Goal: Task Accomplishment & Management: Use online tool/utility

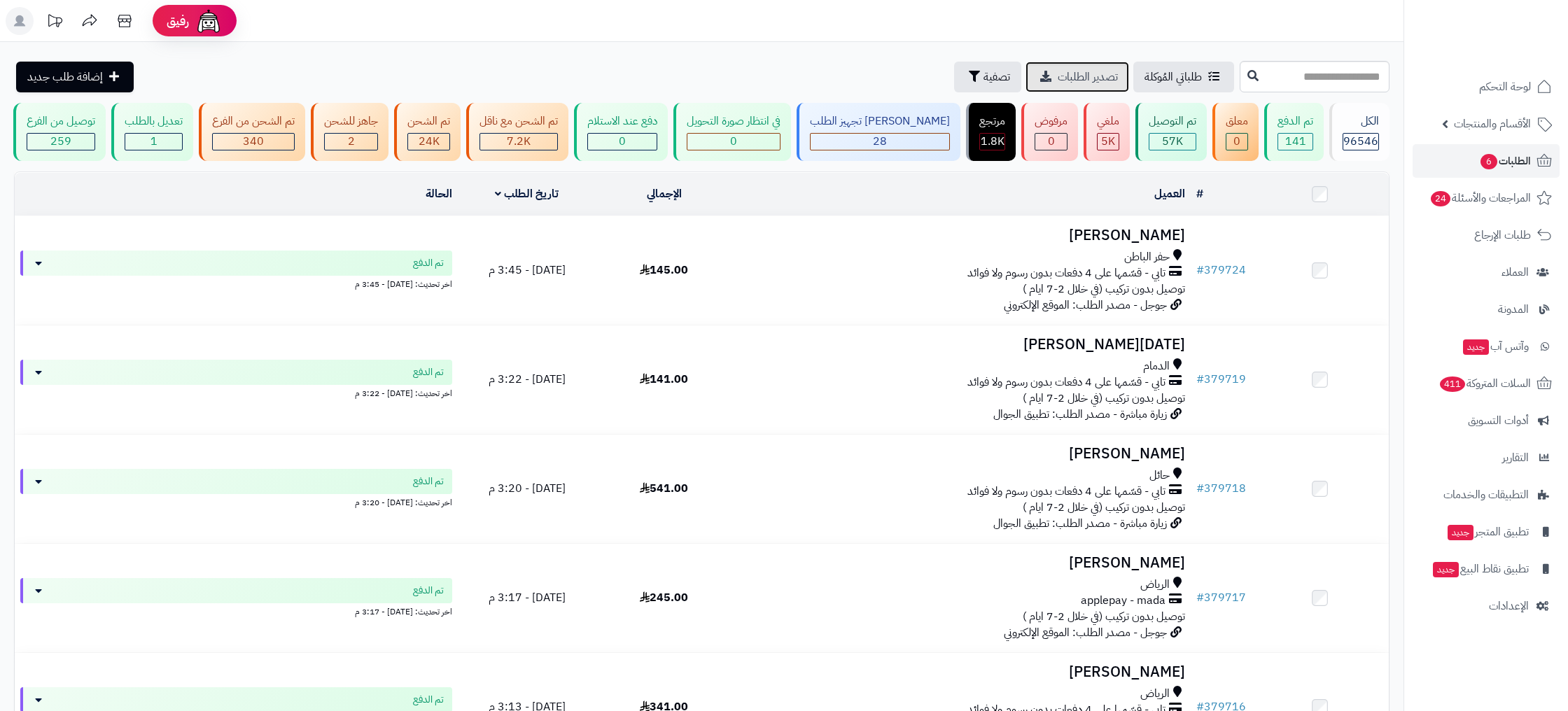
click at [1079, 79] on span "تصدير الطلبات" at bounding box center [1088, 77] width 60 height 17
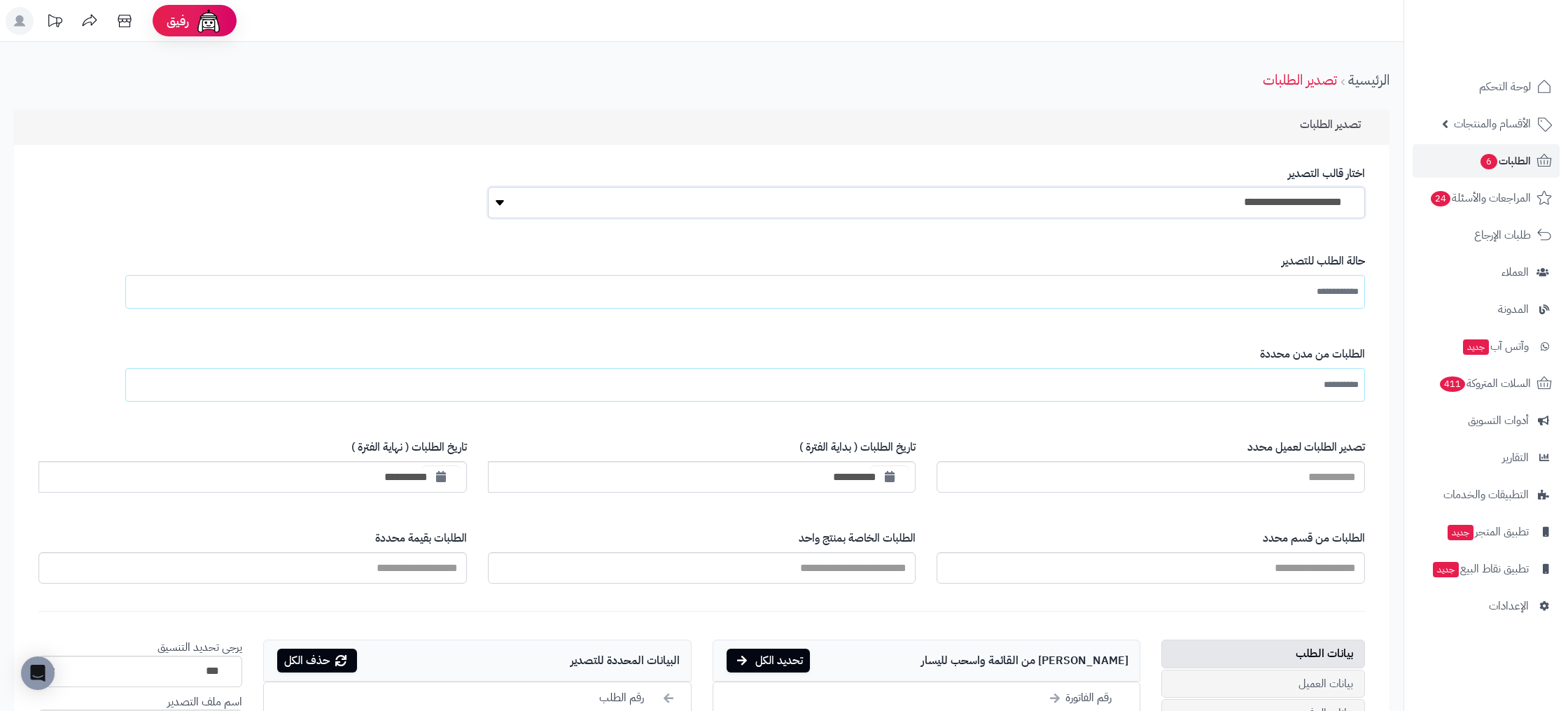
click at [1263, 212] on select "**********" at bounding box center [926, 202] width 877 height 32
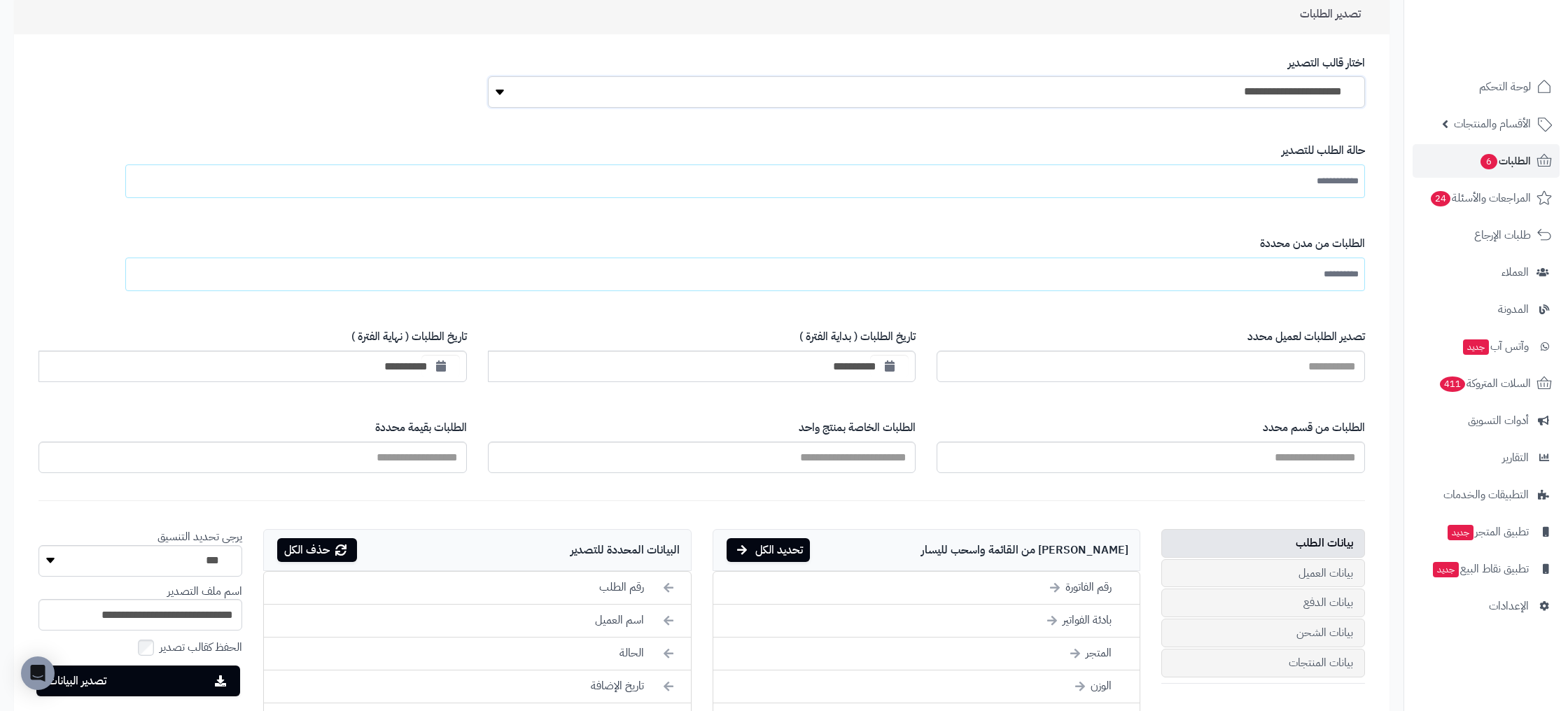
scroll to position [110, 0]
drag, startPoint x: 1286, startPoint y: 238, endPoint x: 1308, endPoint y: 263, distance: 33.3
click at [1288, 241] on label "الطلبات من مدن محددة" at bounding box center [757, 244] width 1214 height 16
click at [0, 0] on select "**********" at bounding box center [0, 0] width 0 height 0
type input "**********"
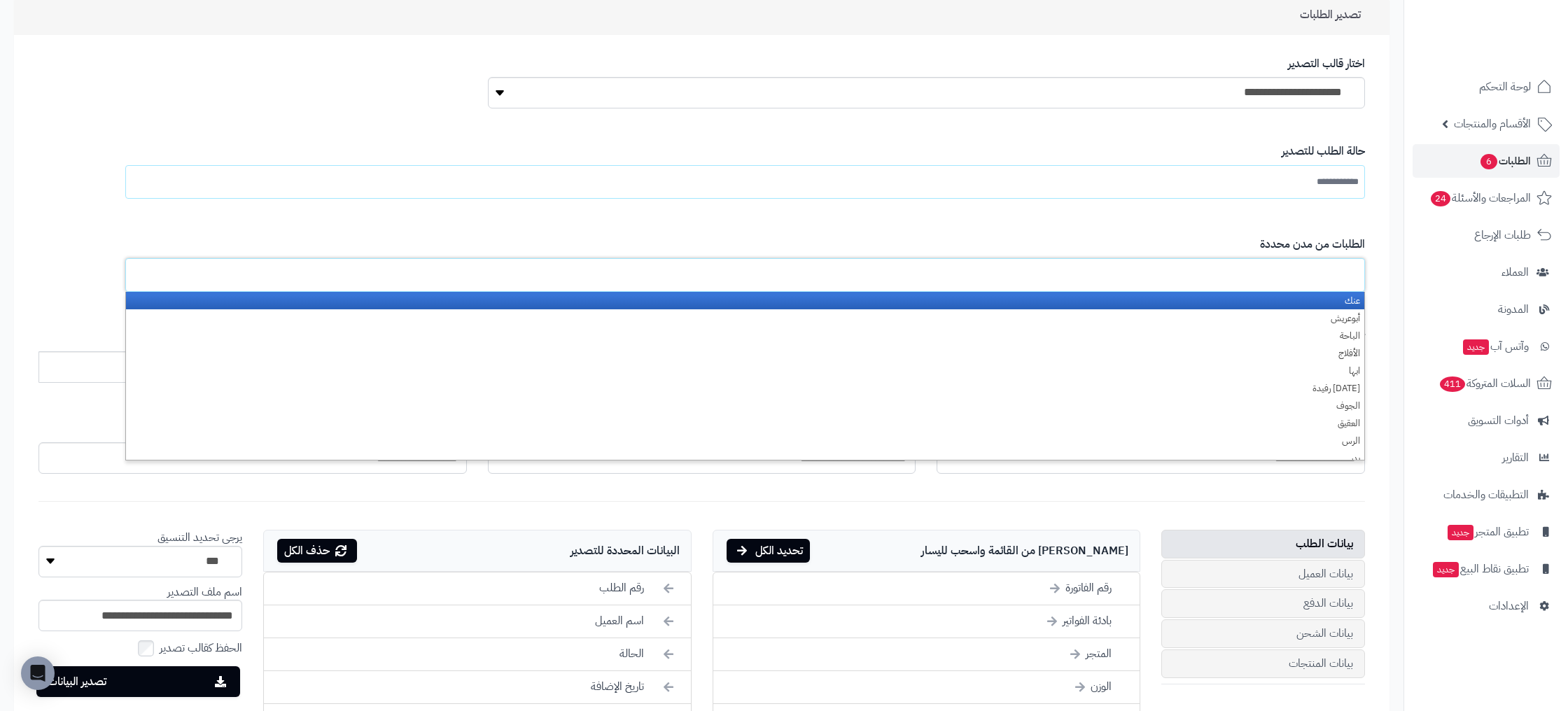
click at [1311, 268] on input "text" at bounding box center [1329, 275] width 60 height 25
type input "**********"
click at [1277, 209] on div "**********" at bounding box center [757, 171] width 1214 height 76
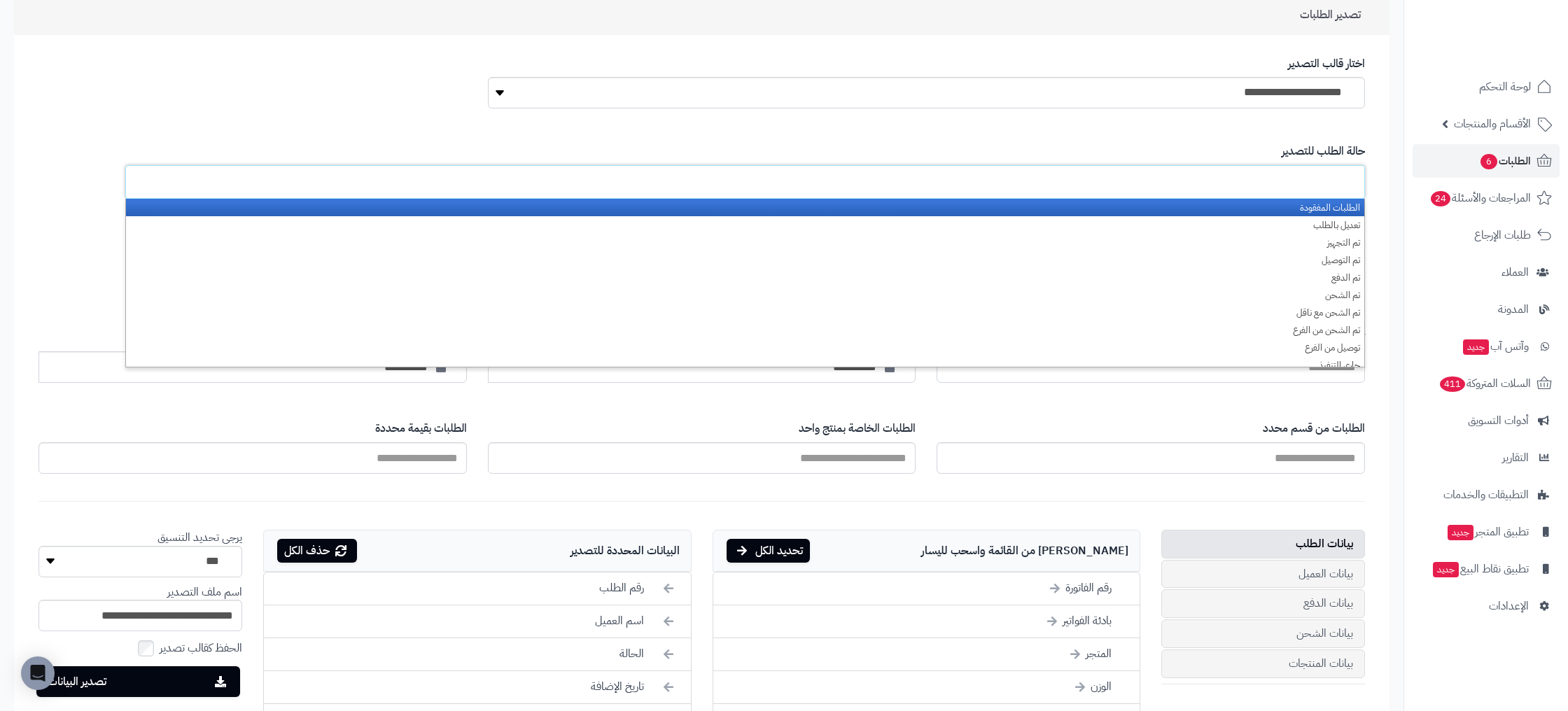
click at [1299, 173] on input "text" at bounding box center [1326, 182] width 65 height 25
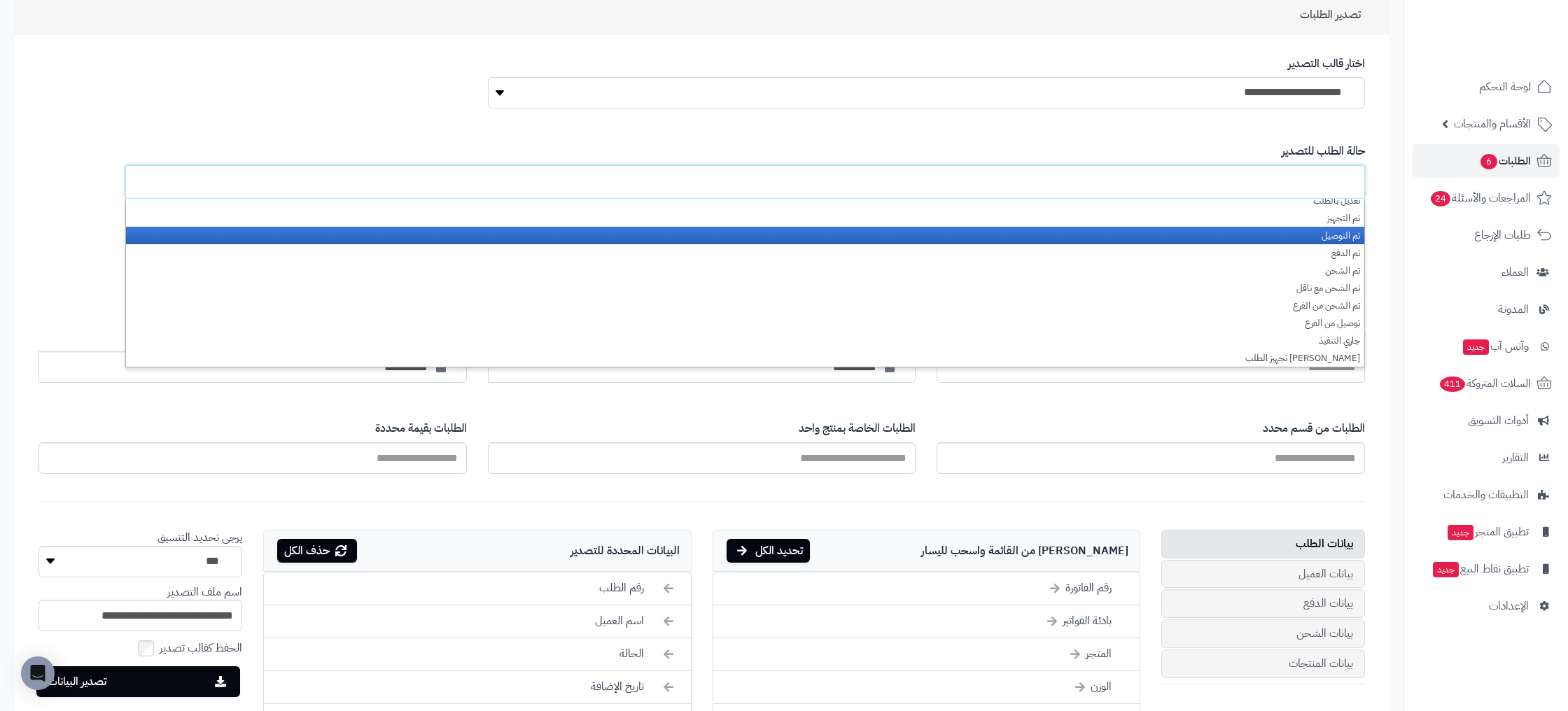
scroll to position [23, 0]
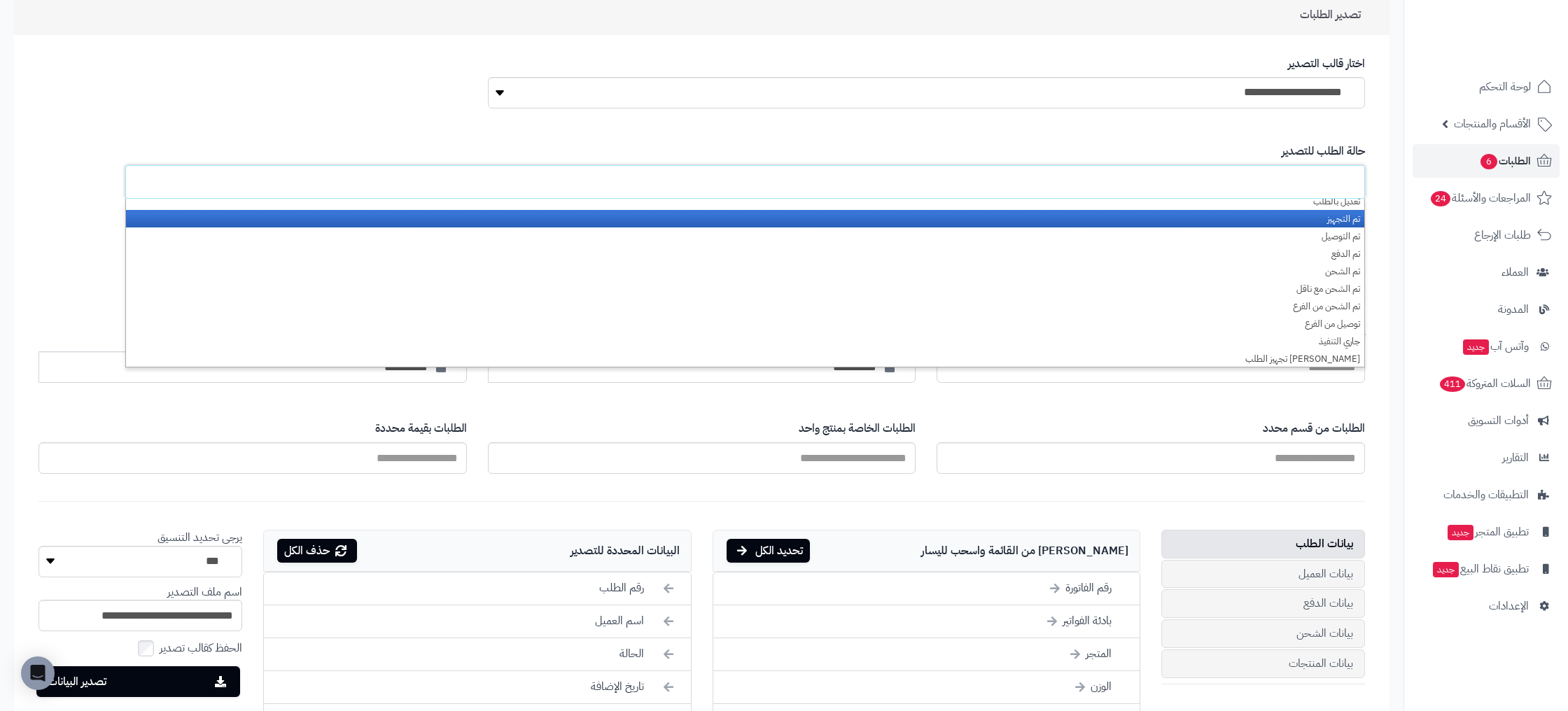
click at [1344, 219] on li "تم التجهيز" at bounding box center [746, 218] width 1238 height 18
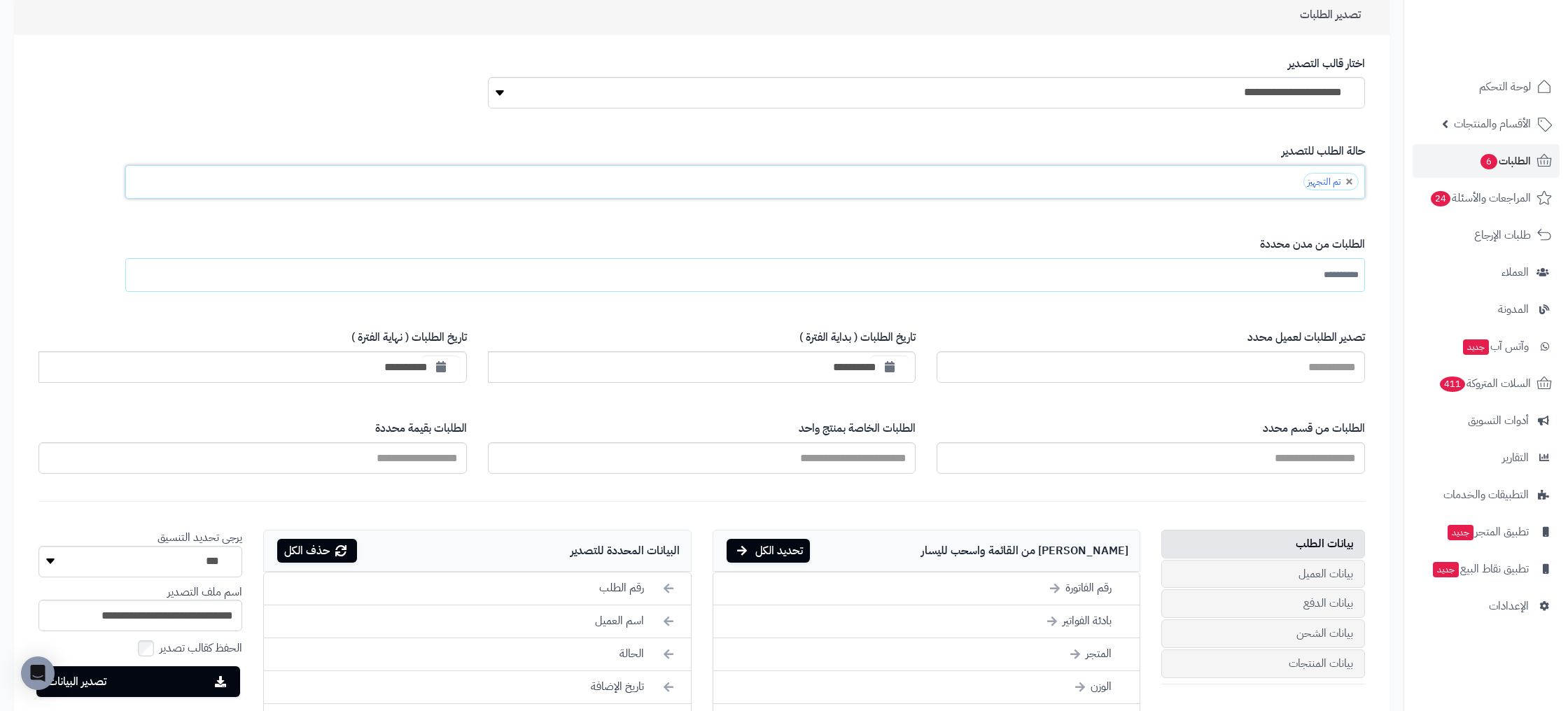
click at [1222, 216] on form "**********" at bounding box center [701, 676] width 1355 height 1114
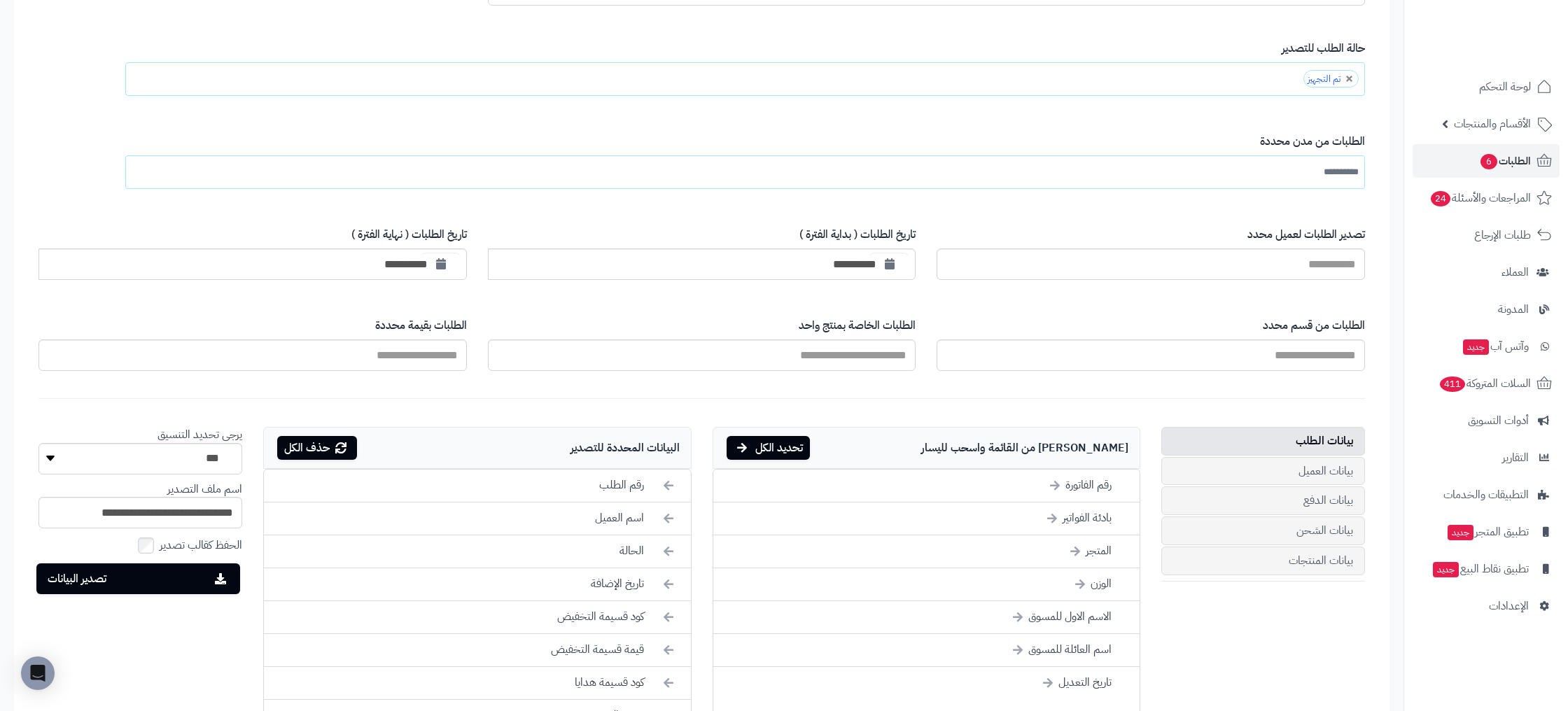
scroll to position [214, 0]
click at [860, 280] on div "**********" at bounding box center [702, 252] width 428 height 74
click at [868, 263] on input "**********" at bounding box center [702, 263] width 428 height 32
click at [892, 264] on icon "button" at bounding box center [889, 261] width 10 height 11
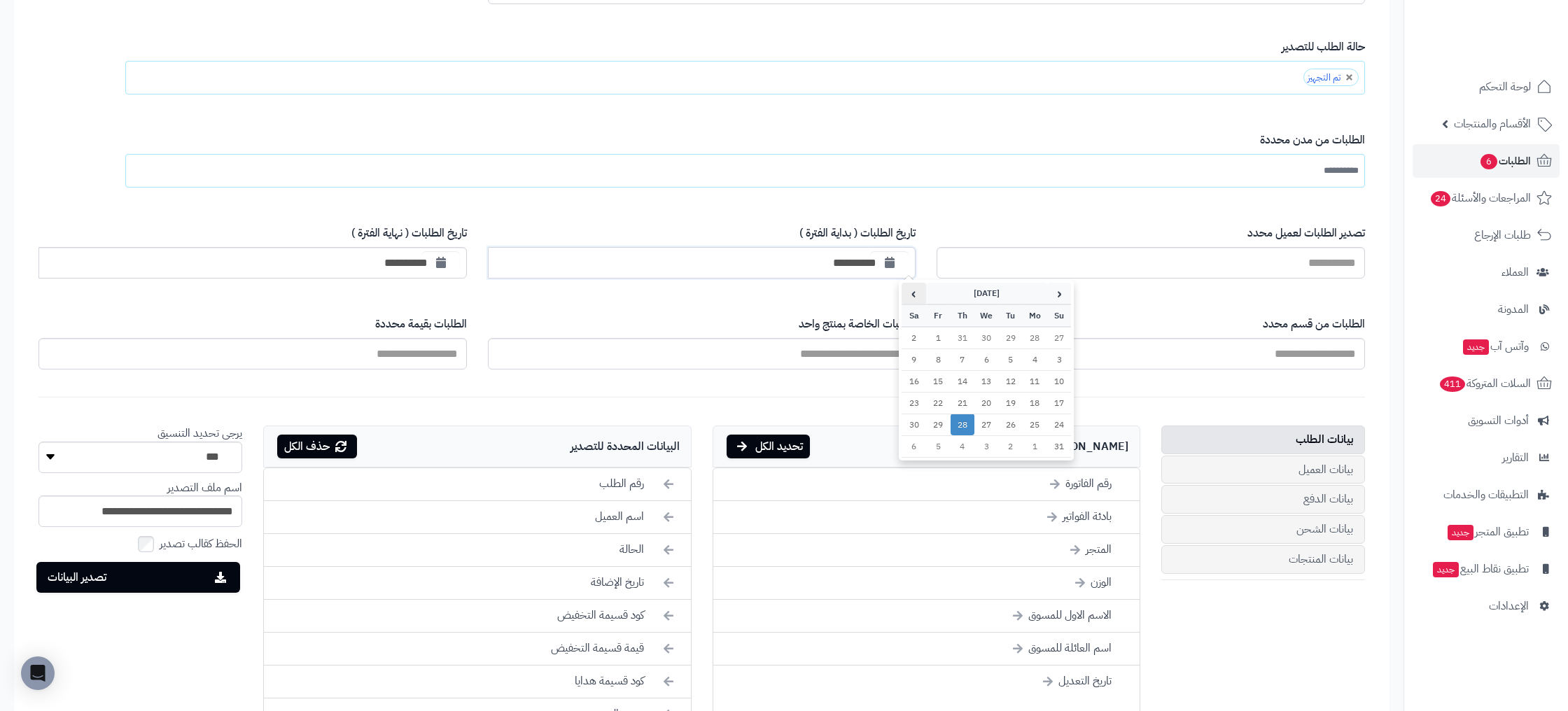
drag, startPoint x: 902, startPoint y: 298, endPoint x: 911, endPoint y: 297, distance: 9.1
click at [905, 298] on th "›" at bounding box center [913, 294] width 24 height 22
click at [911, 297] on th "›" at bounding box center [913, 294] width 24 height 22
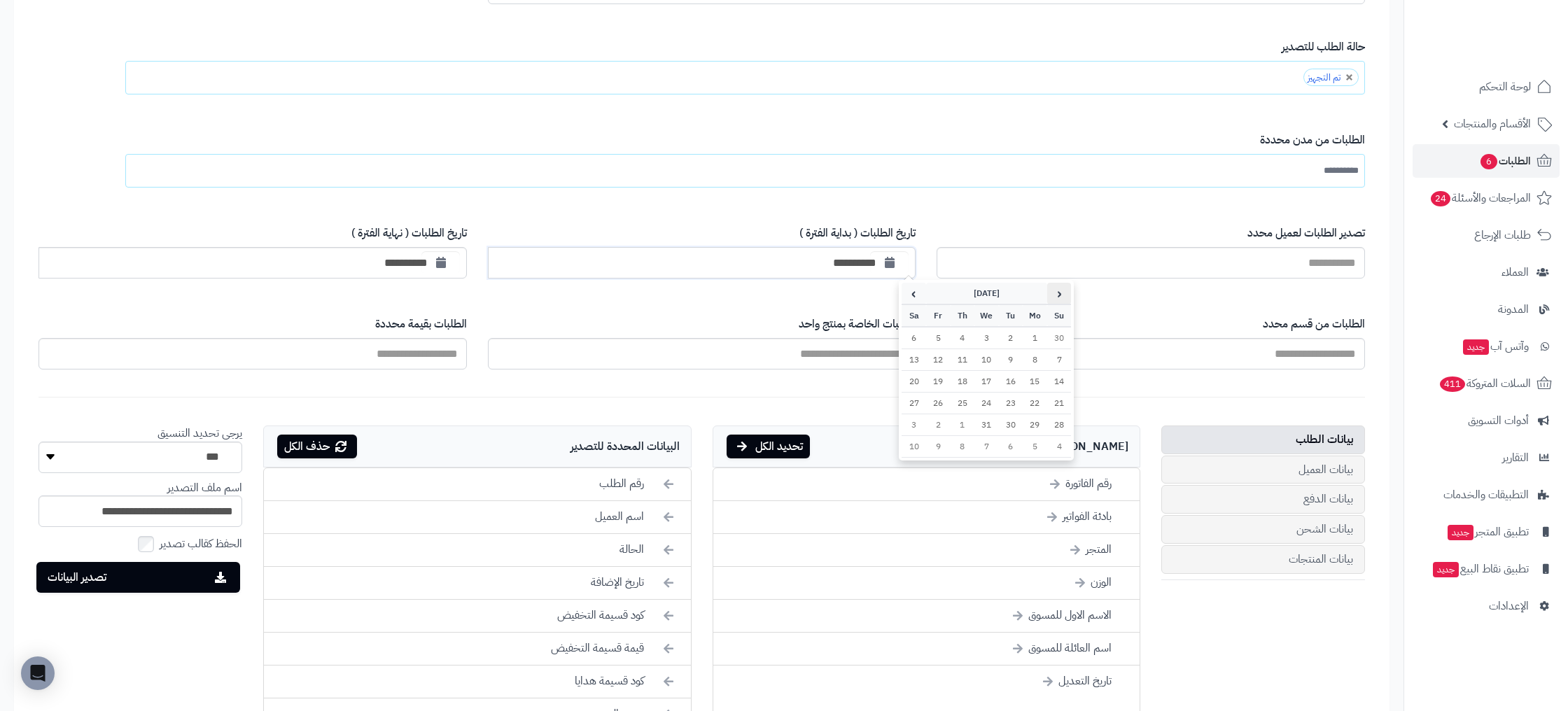
click at [1056, 290] on th "‹" at bounding box center [1058, 294] width 24 height 22
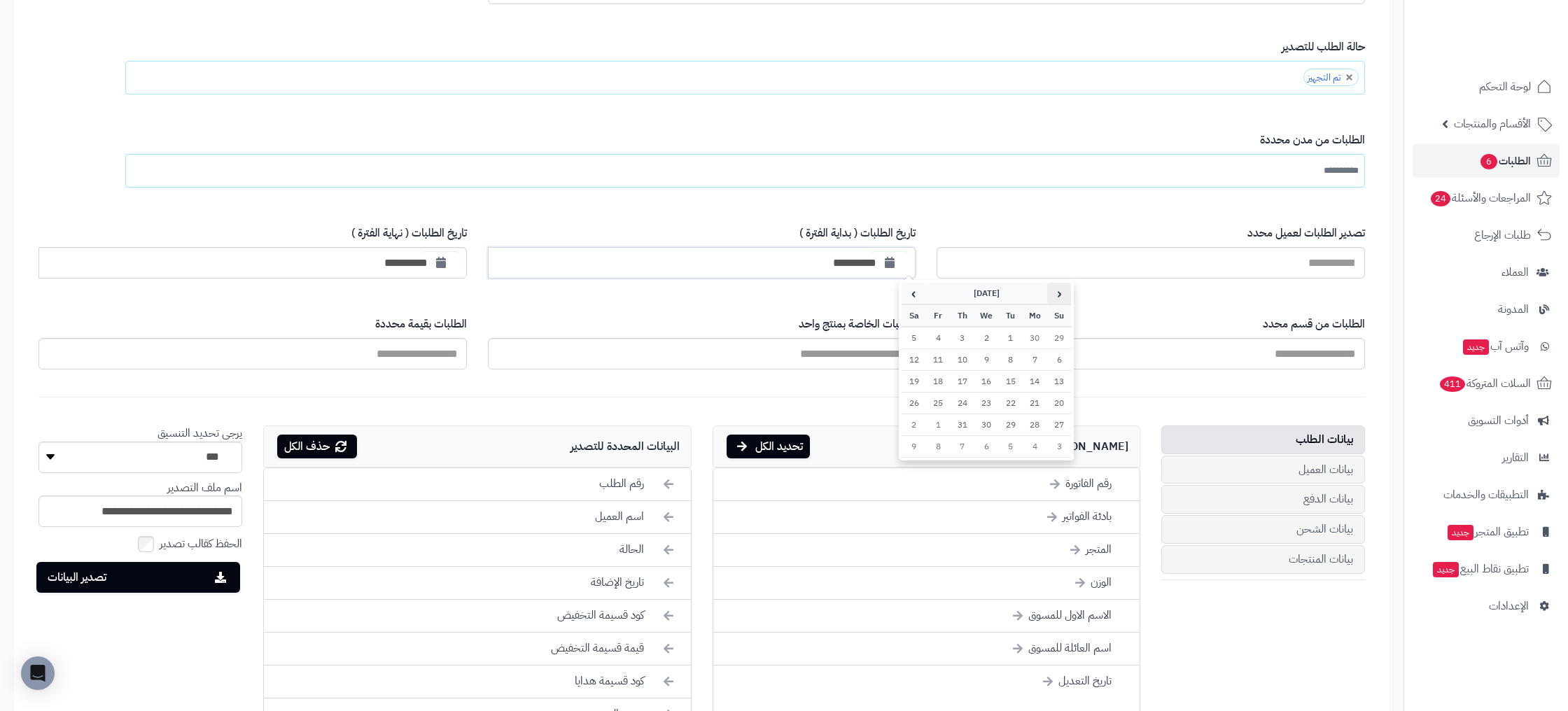
click at [1056, 290] on th "‹" at bounding box center [1058, 294] width 24 height 22
click at [1057, 294] on th "‹" at bounding box center [1058, 294] width 24 height 22
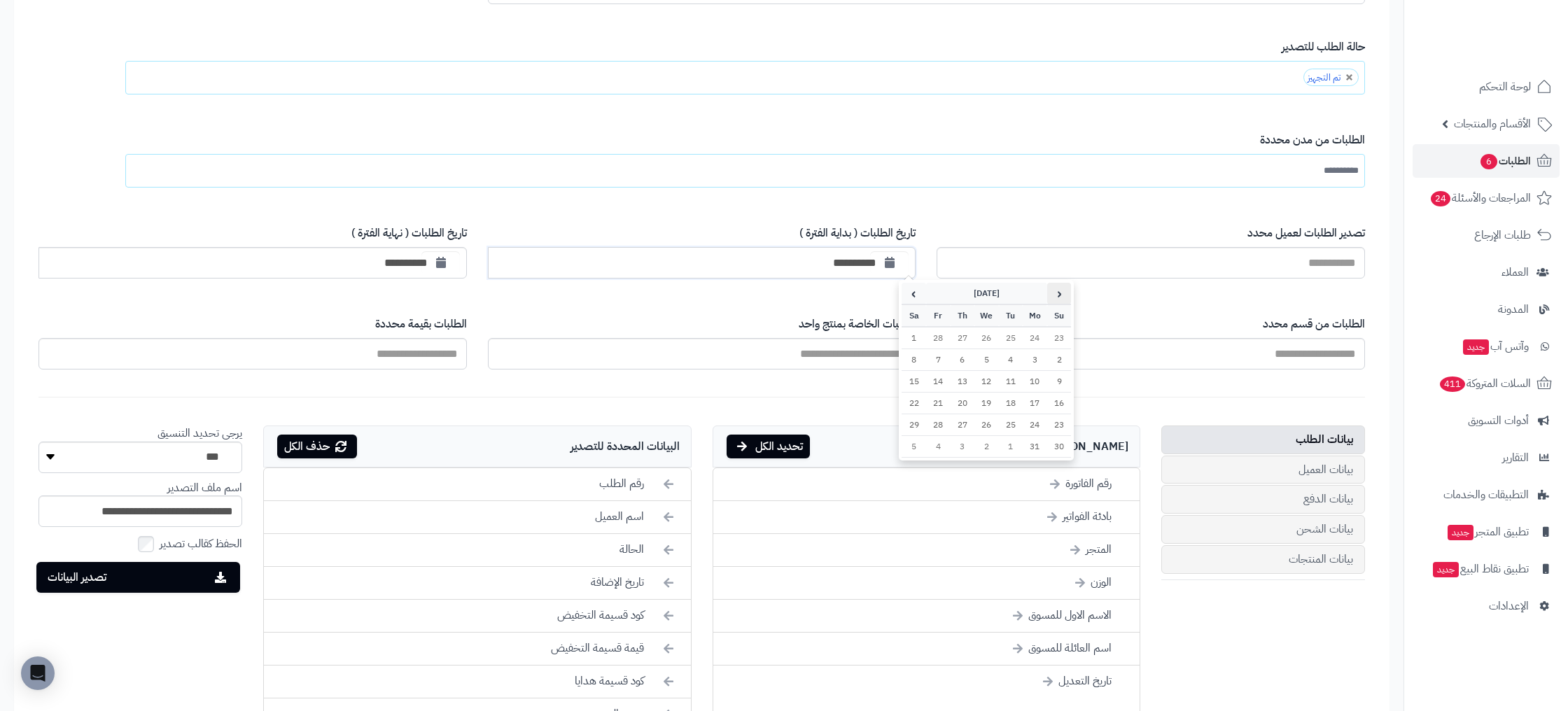
click at [1057, 294] on th "‹" at bounding box center [1058, 294] width 24 height 22
click at [1058, 357] on td "1" at bounding box center [1058, 360] width 24 height 22
type input "**********"
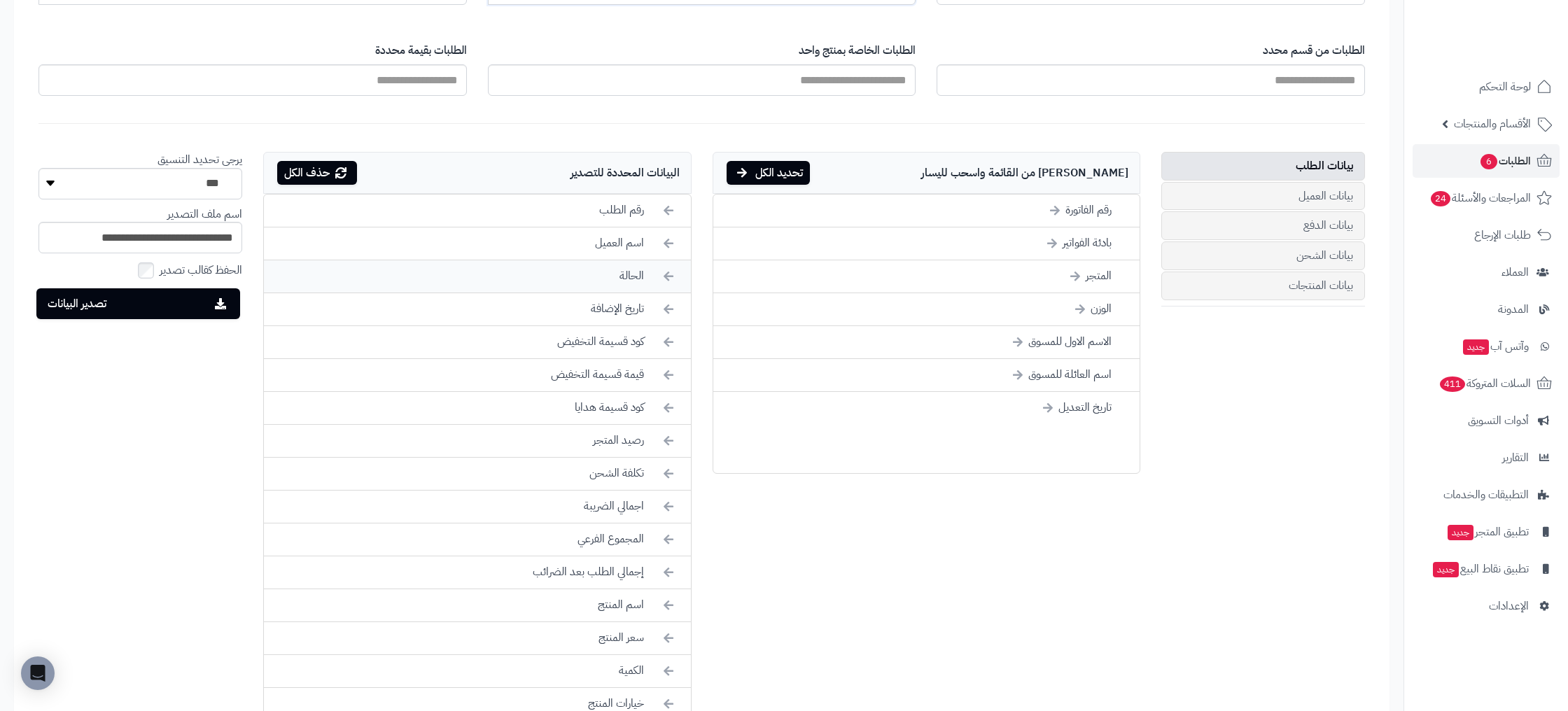
scroll to position [473, 0]
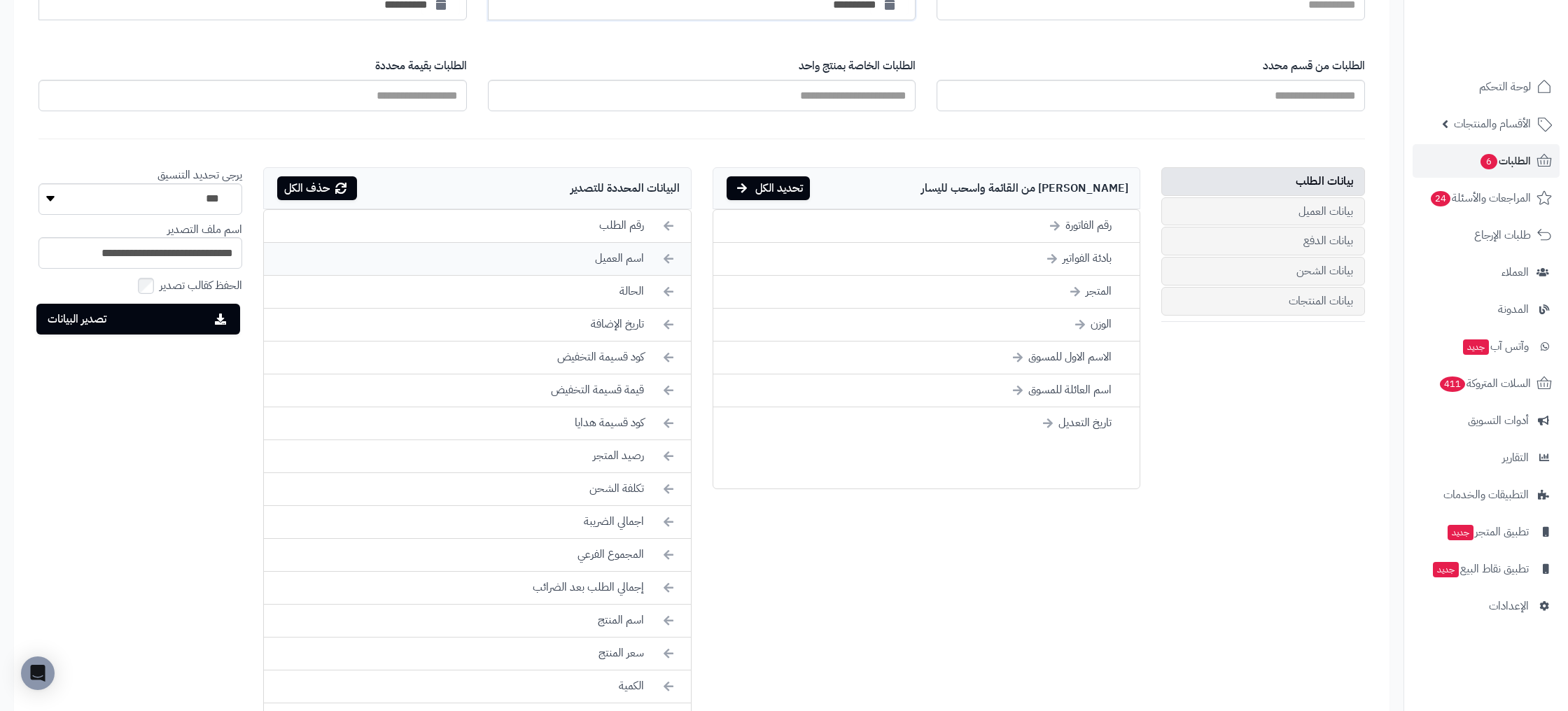
click at [669, 261] on icon at bounding box center [669, 258] width 10 height 15
click at [670, 321] on icon at bounding box center [669, 325] width 10 height 15
click at [669, 321] on icon at bounding box center [669, 325] width 10 height 15
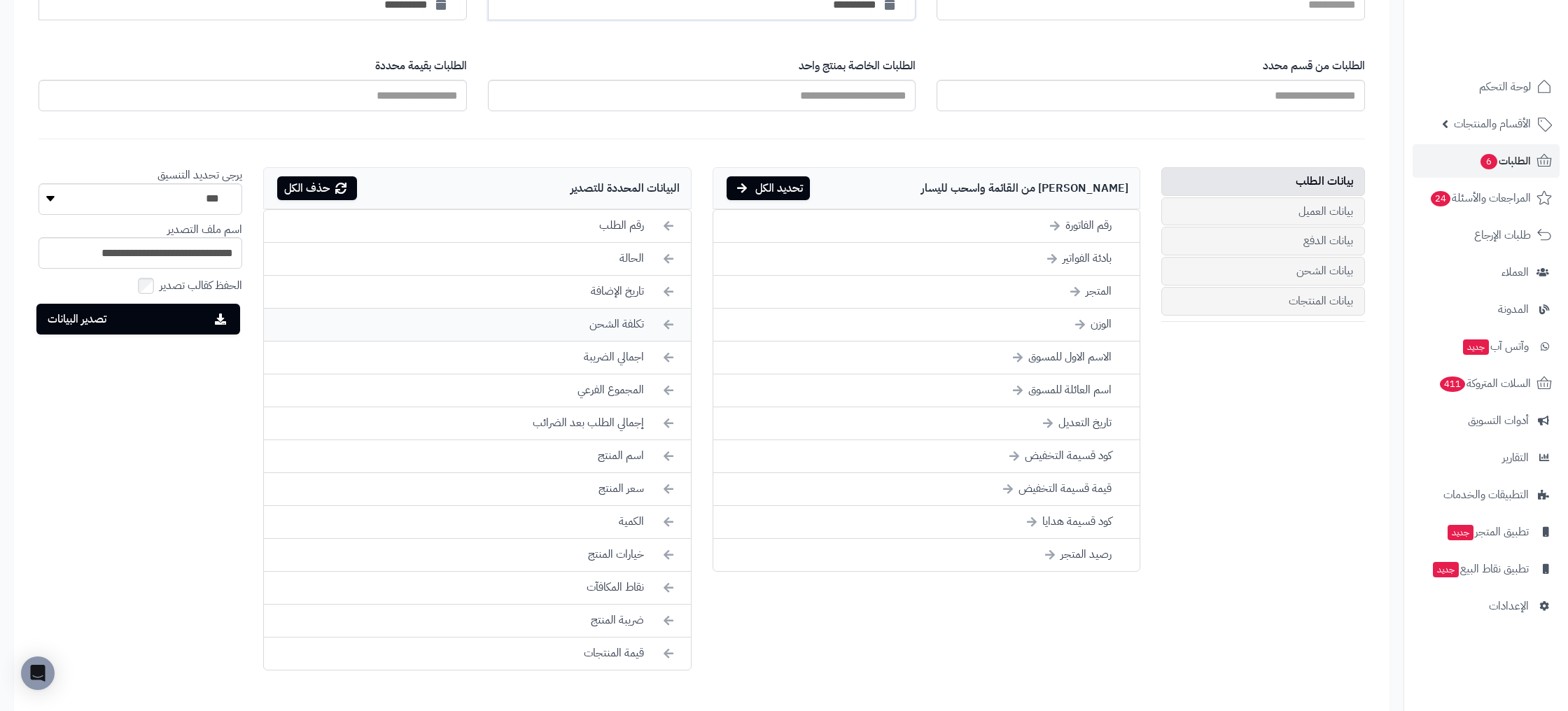
click at [669, 321] on icon at bounding box center [669, 325] width 10 height 15
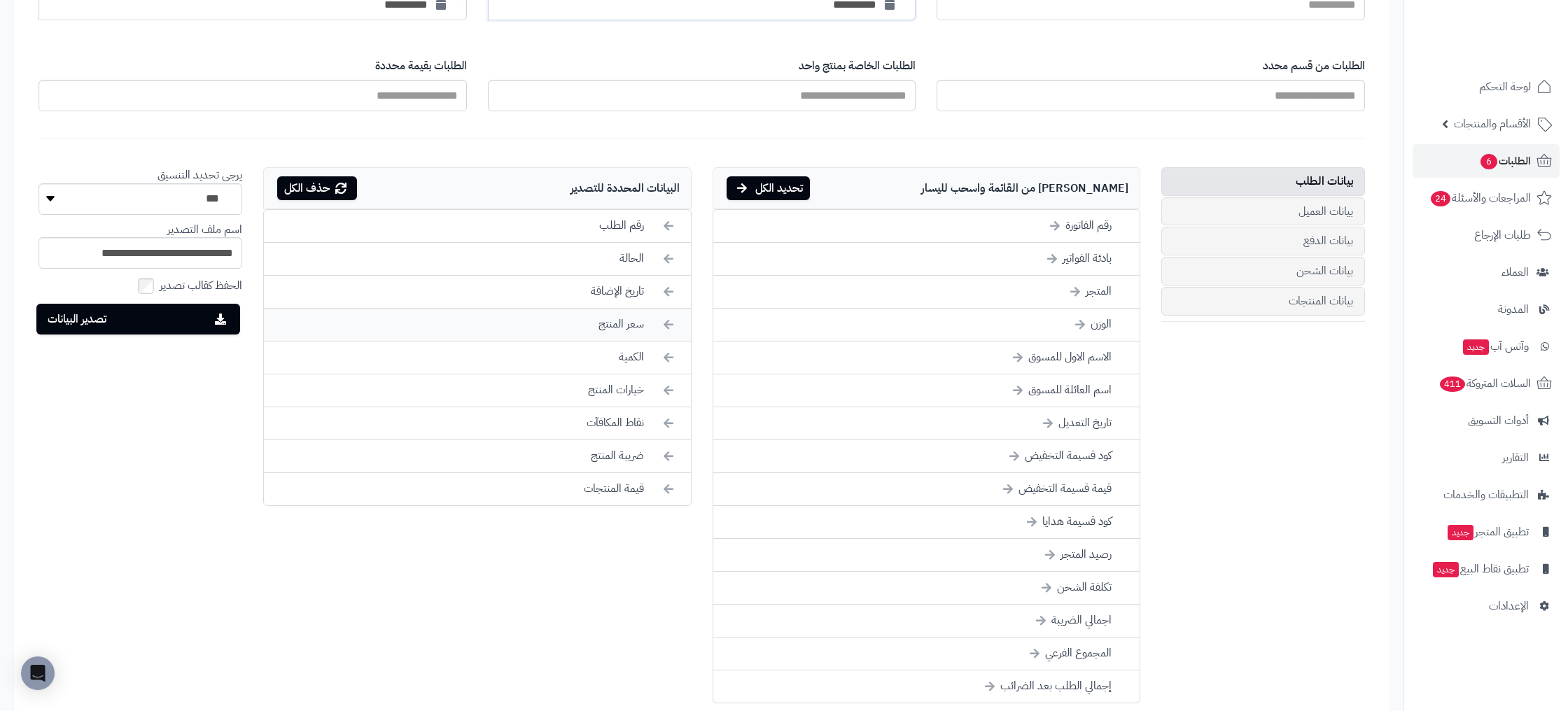
click at [669, 321] on icon at bounding box center [669, 325] width 10 height 15
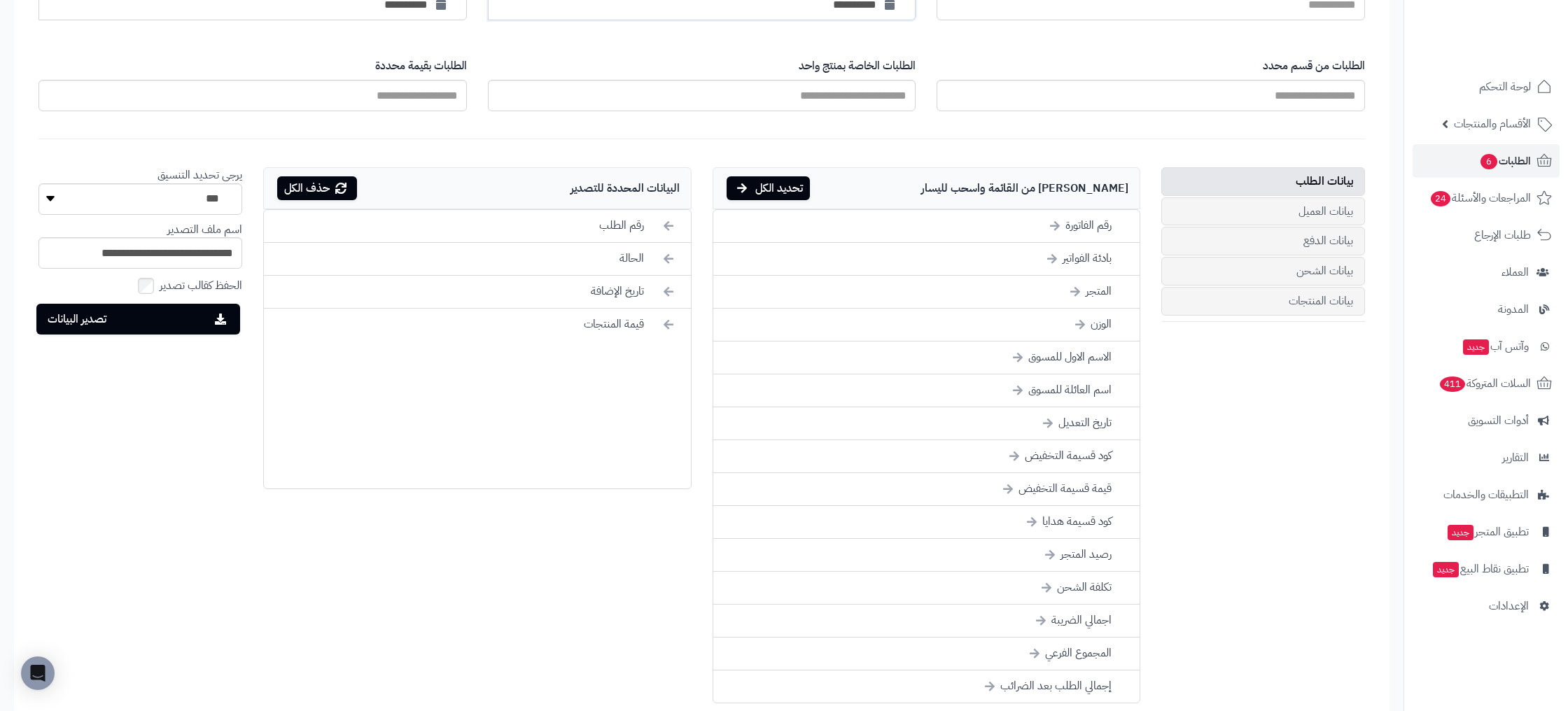
click at [669, 321] on icon at bounding box center [669, 325] width 10 height 15
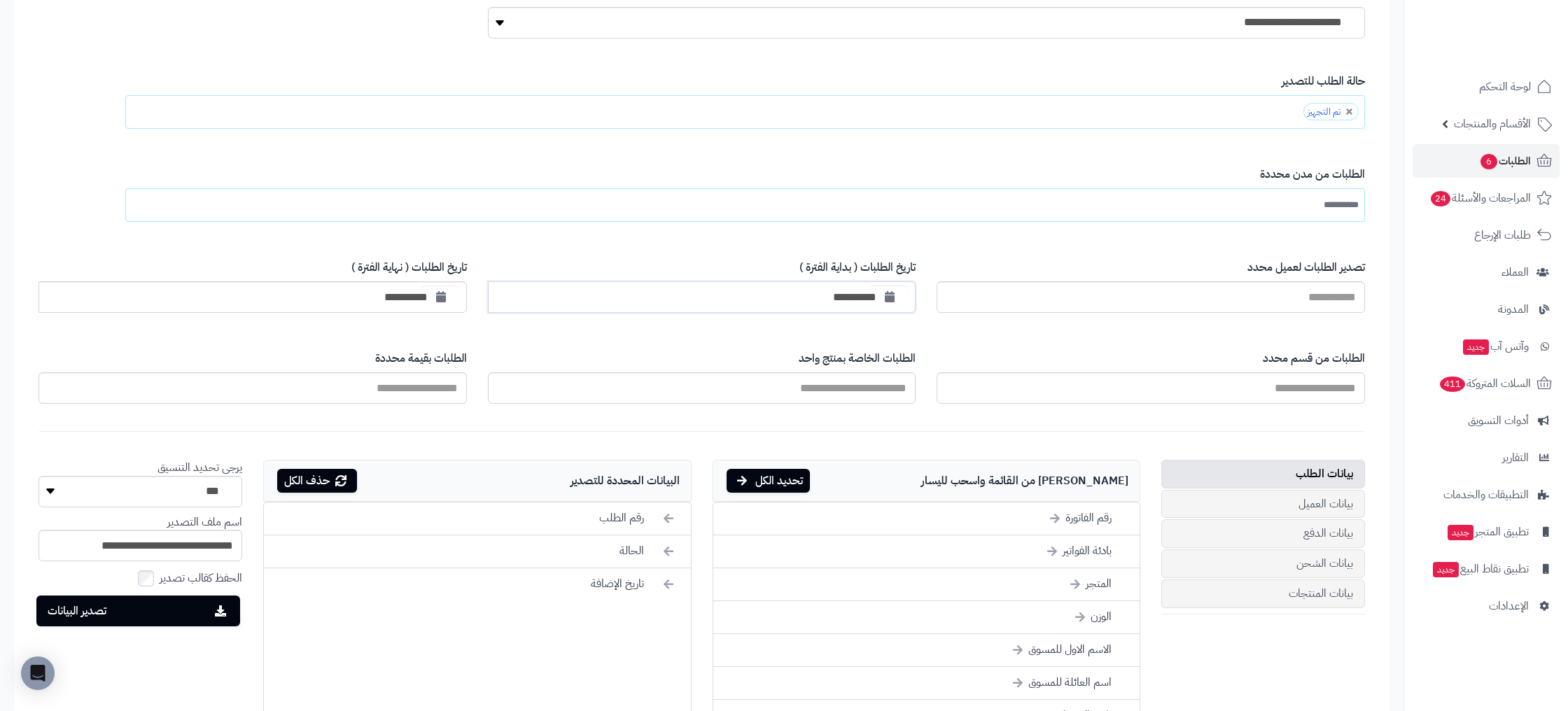
scroll to position [178, 0]
click at [177, 611] on button "تصدير البيانات" at bounding box center [137, 612] width 203 height 31
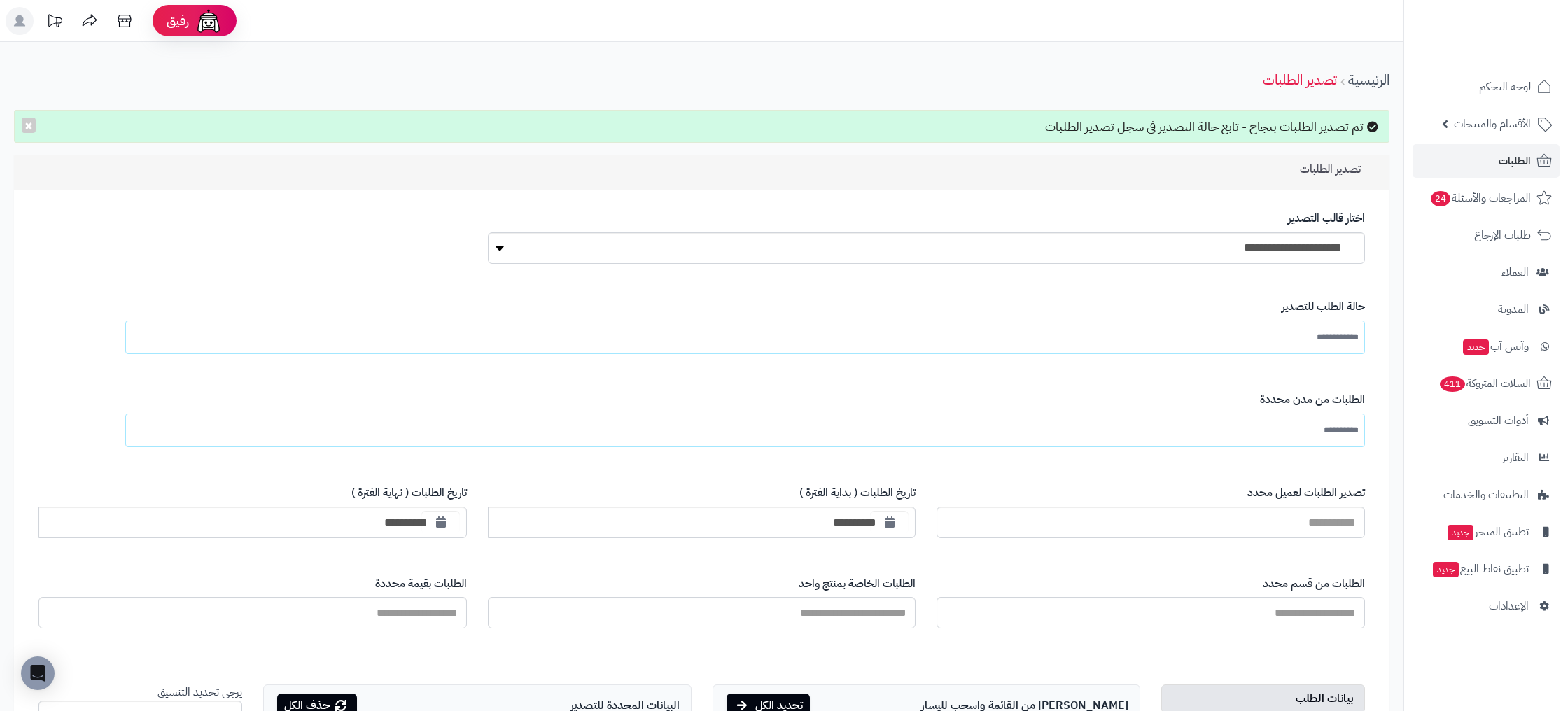
click at [55, 24] on icon at bounding box center [54, 20] width 28 height 28
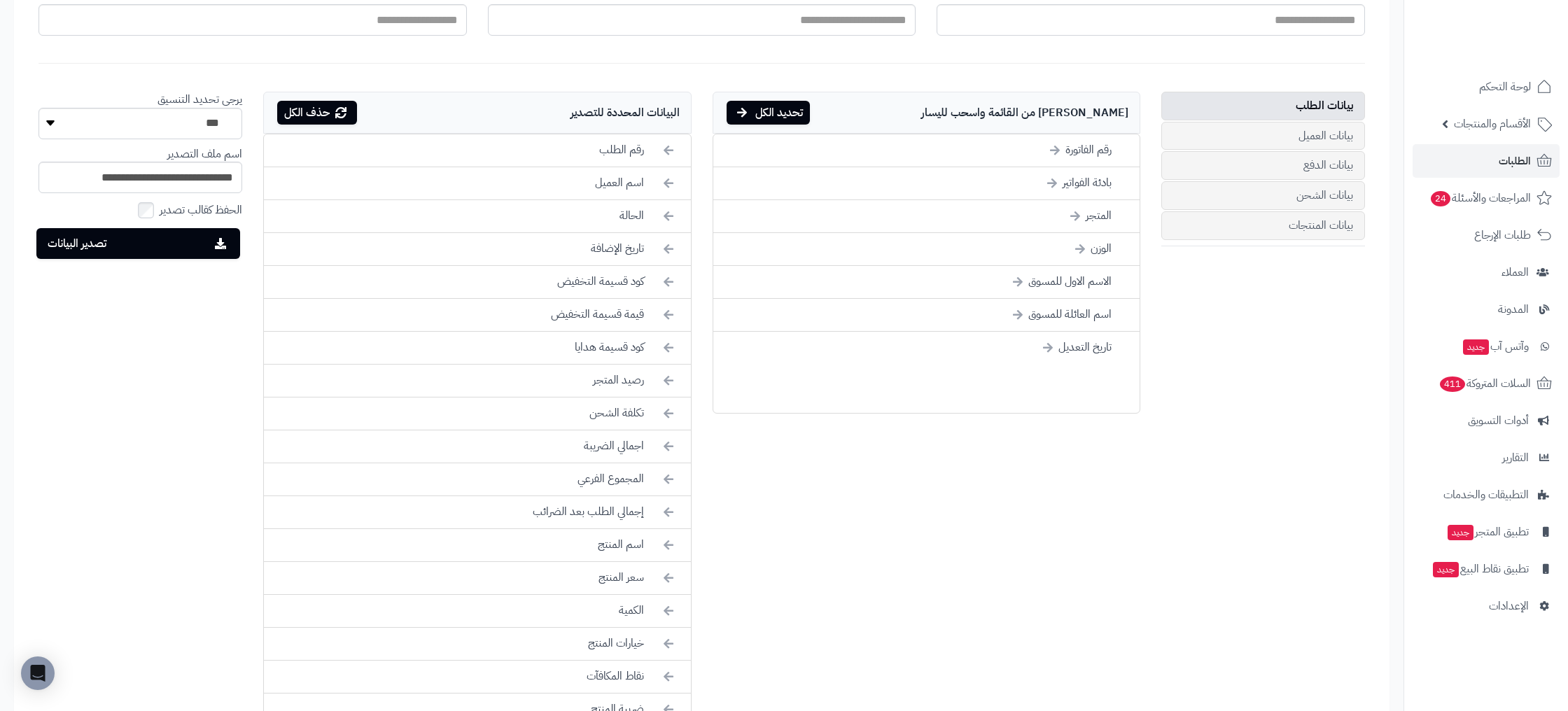
scroll to position [928, 0]
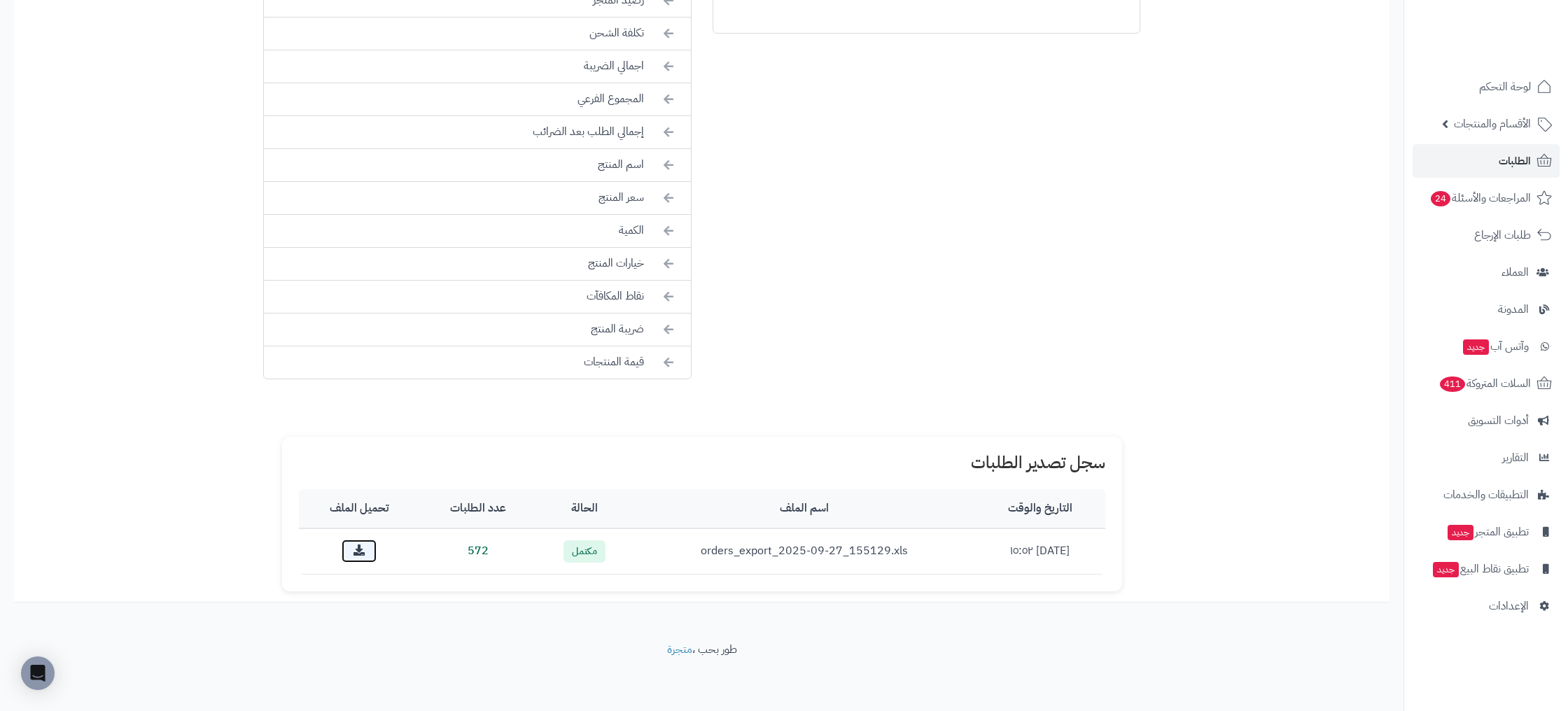
drag, startPoint x: 361, startPoint y: 550, endPoint x: 405, endPoint y: 549, distance: 44.0
click at [361, 550] on link at bounding box center [359, 551] width 35 height 23
click at [1511, 162] on span "الطلبات" at bounding box center [1514, 161] width 32 height 19
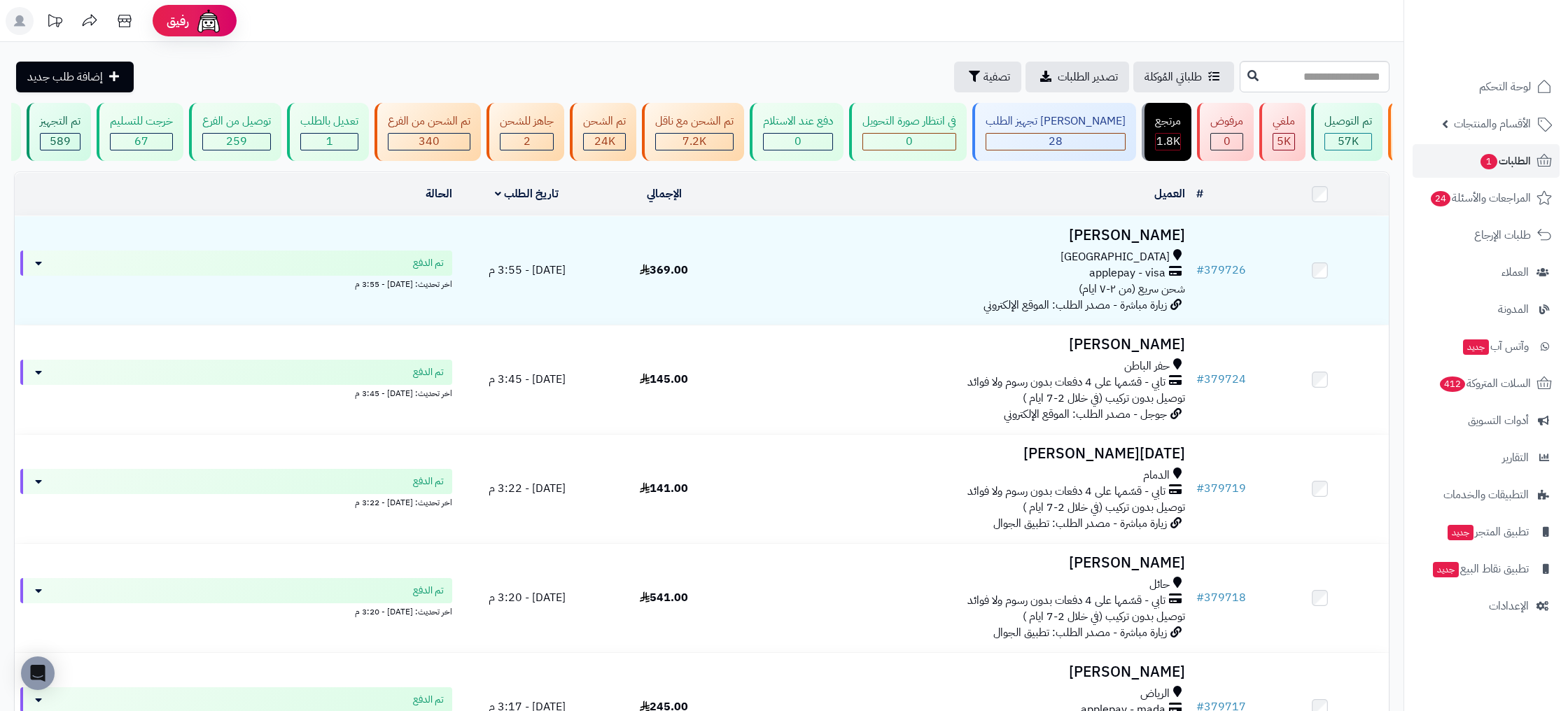
scroll to position [0, -177]
click at [628, 122] on div "تم الشحن" at bounding box center [607, 121] width 43 height 16
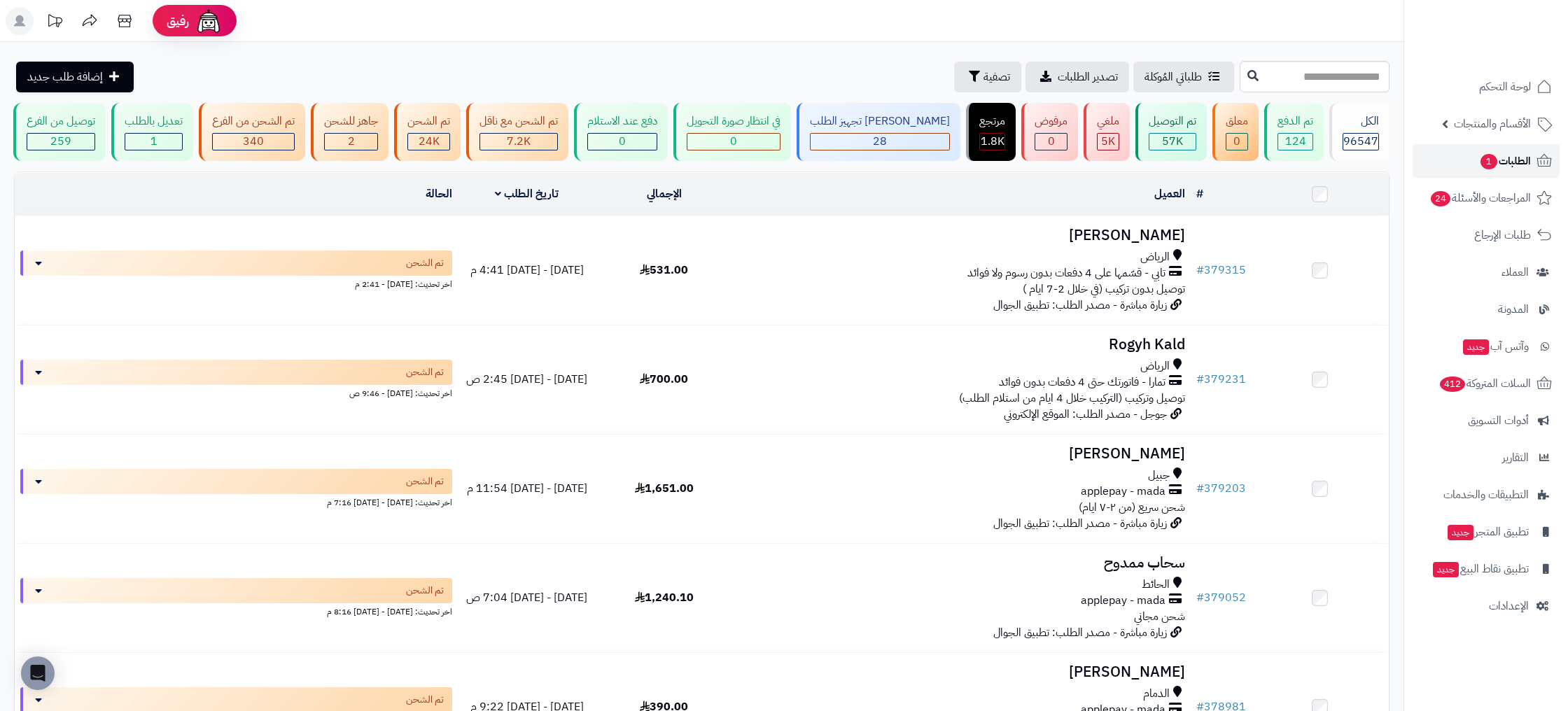
click at [1510, 161] on span "الطلبات 1" at bounding box center [1504, 161] width 52 height 19
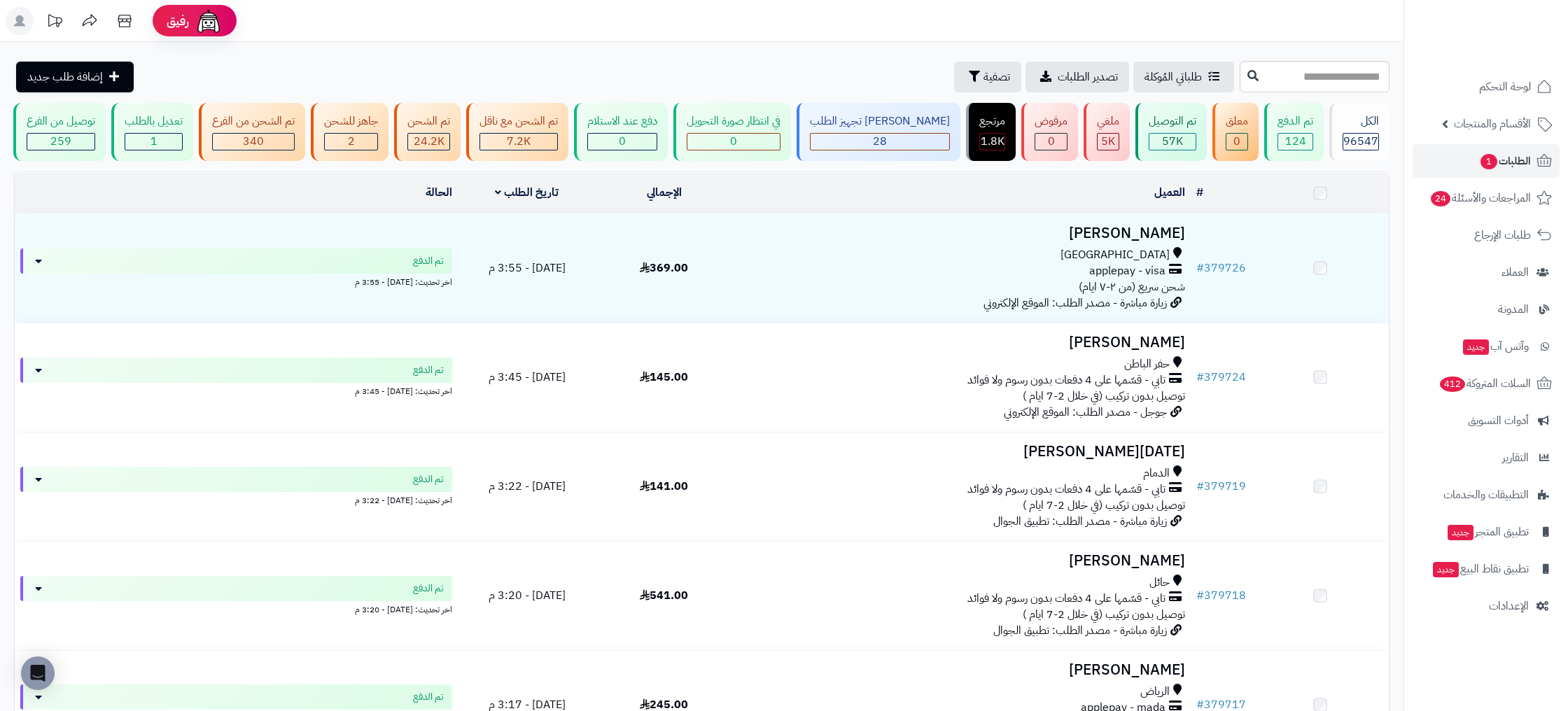
scroll to position [0, -177]
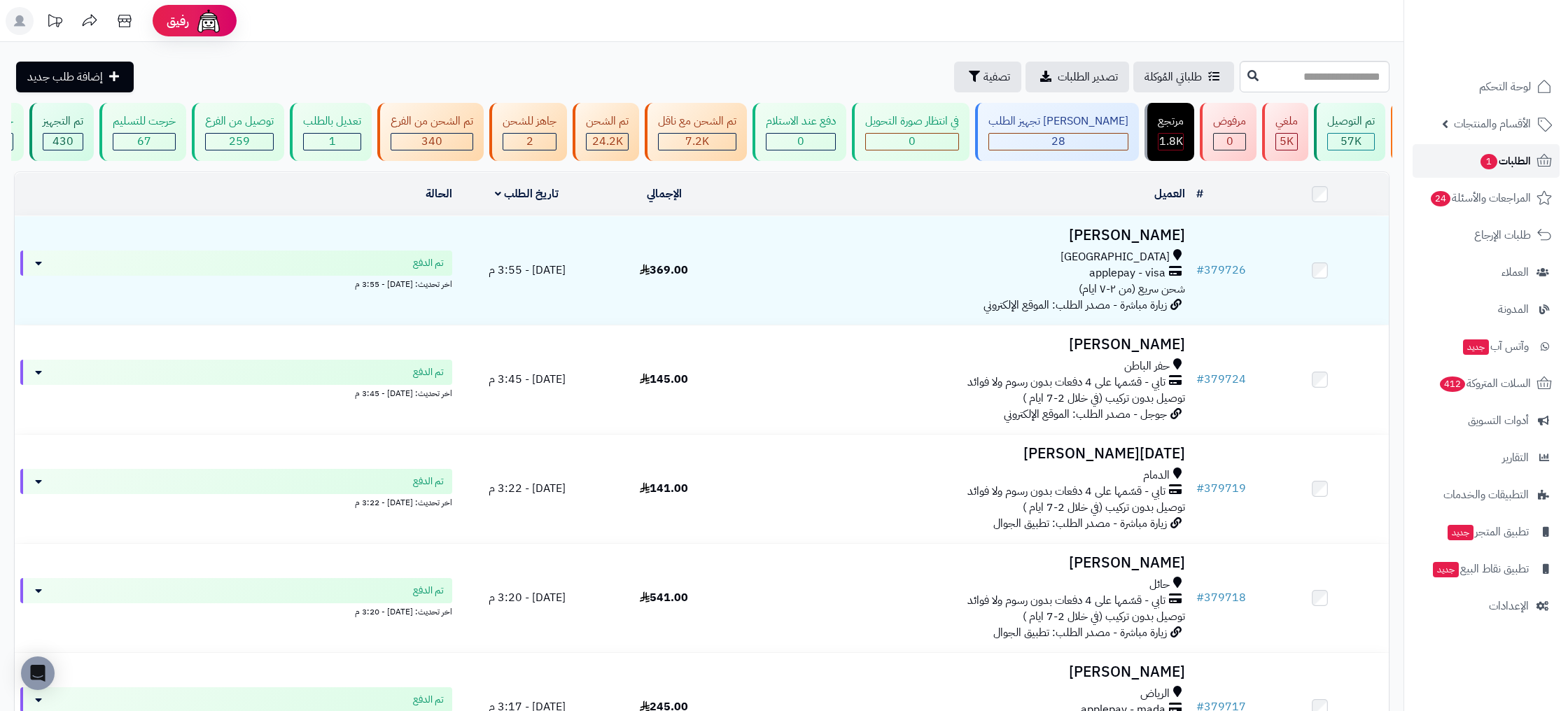
click at [1530, 161] on link "الطلبات 1" at bounding box center [1486, 161] width 147 height 33
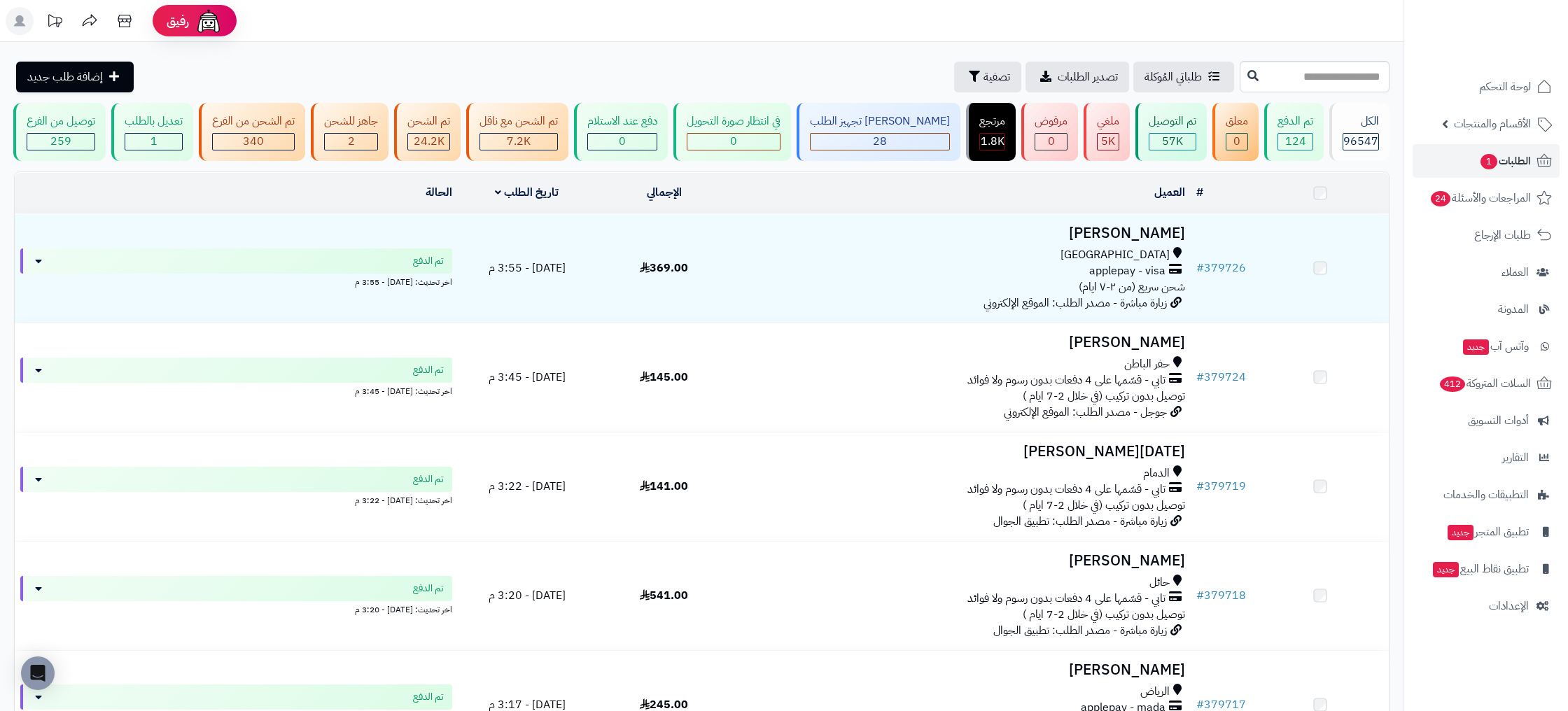
scroll to position [0, -177]
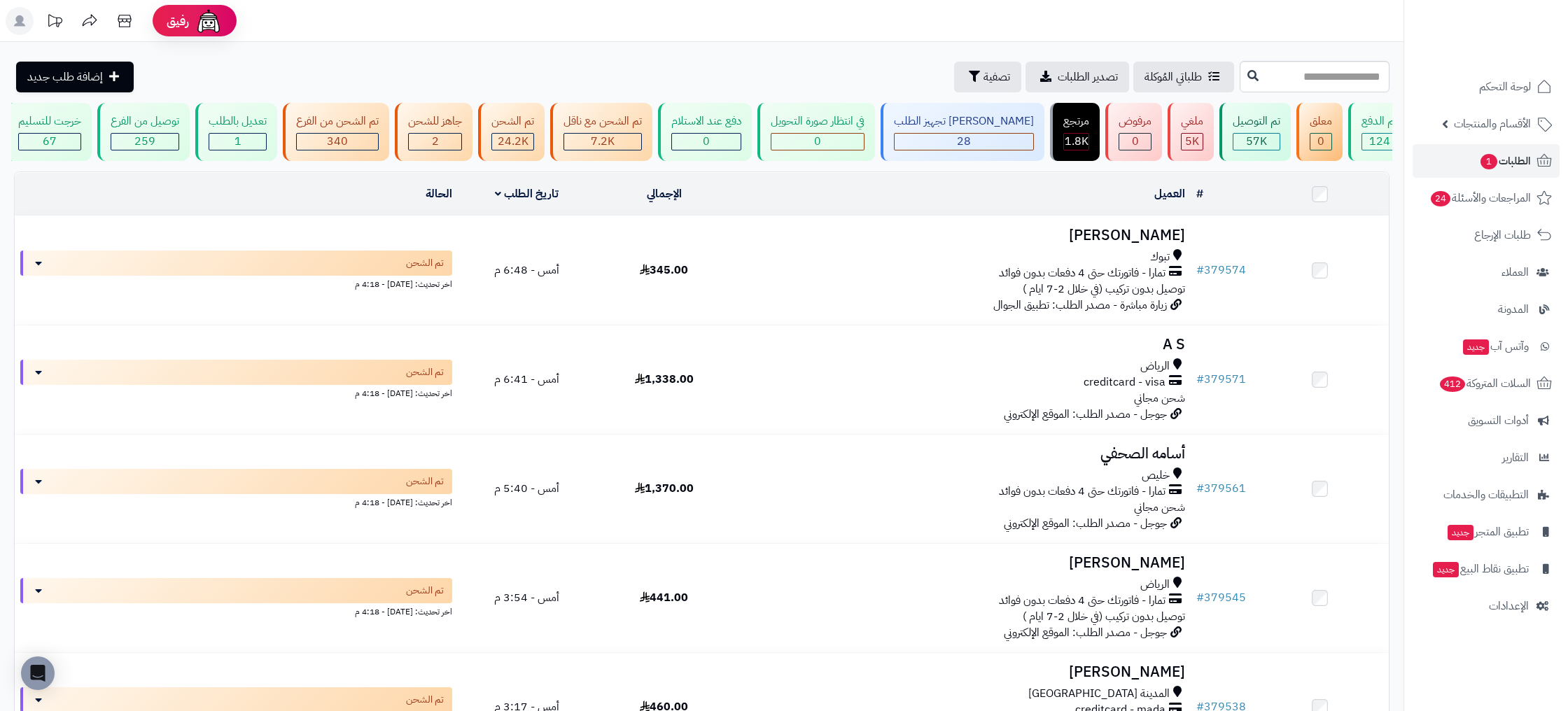
scroll to position [0, -177]
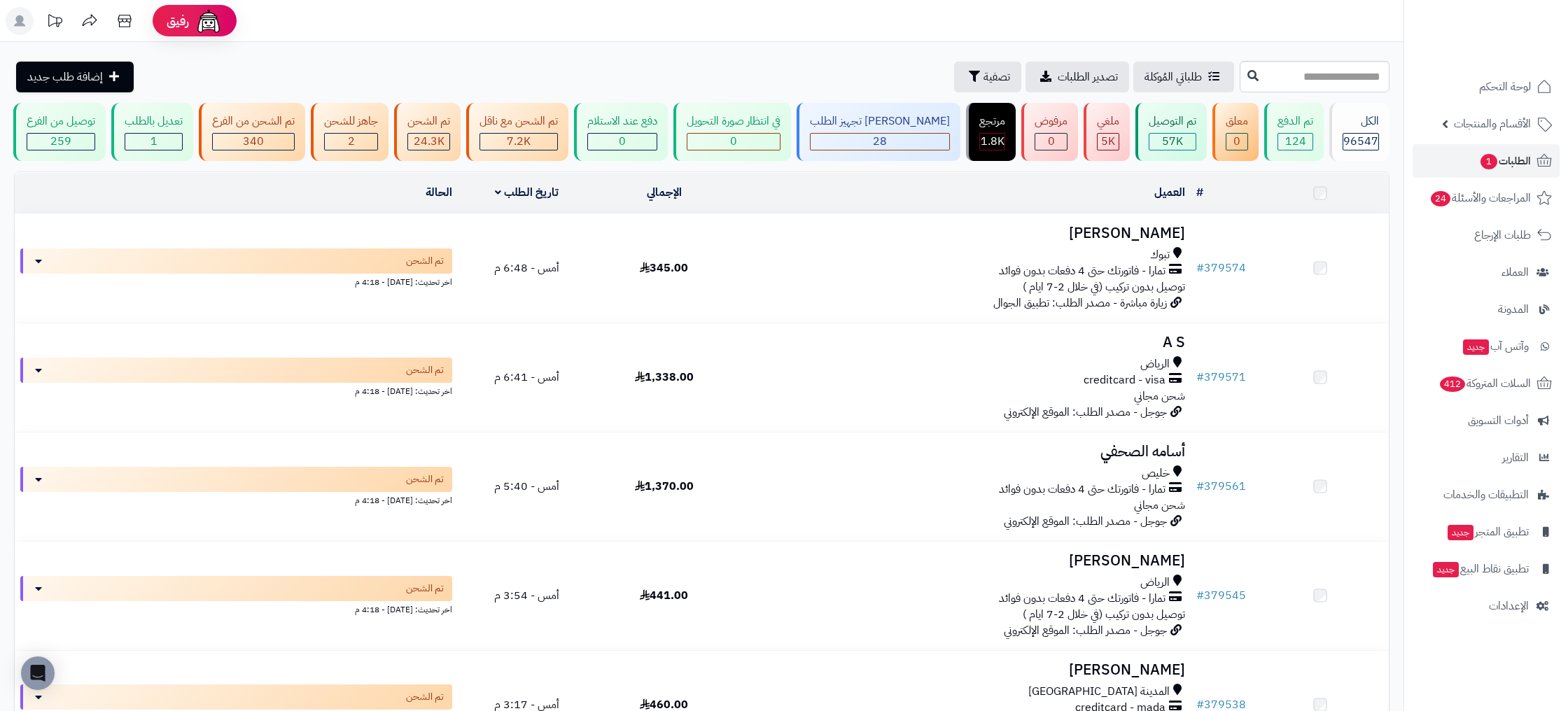
scroll to position [0, -177]
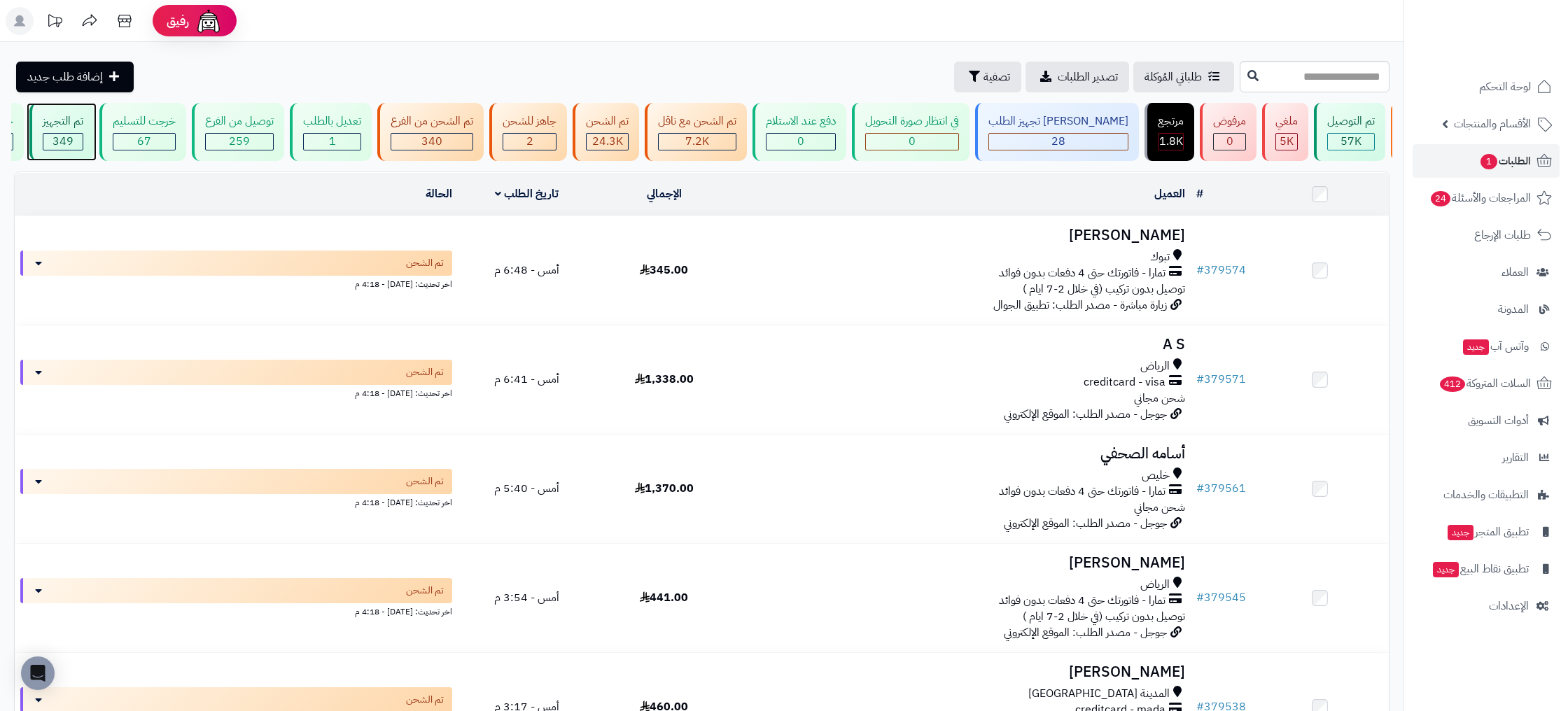
click at [74, 142] on span "349" at bounding box center [63, 141] width 21 height 17
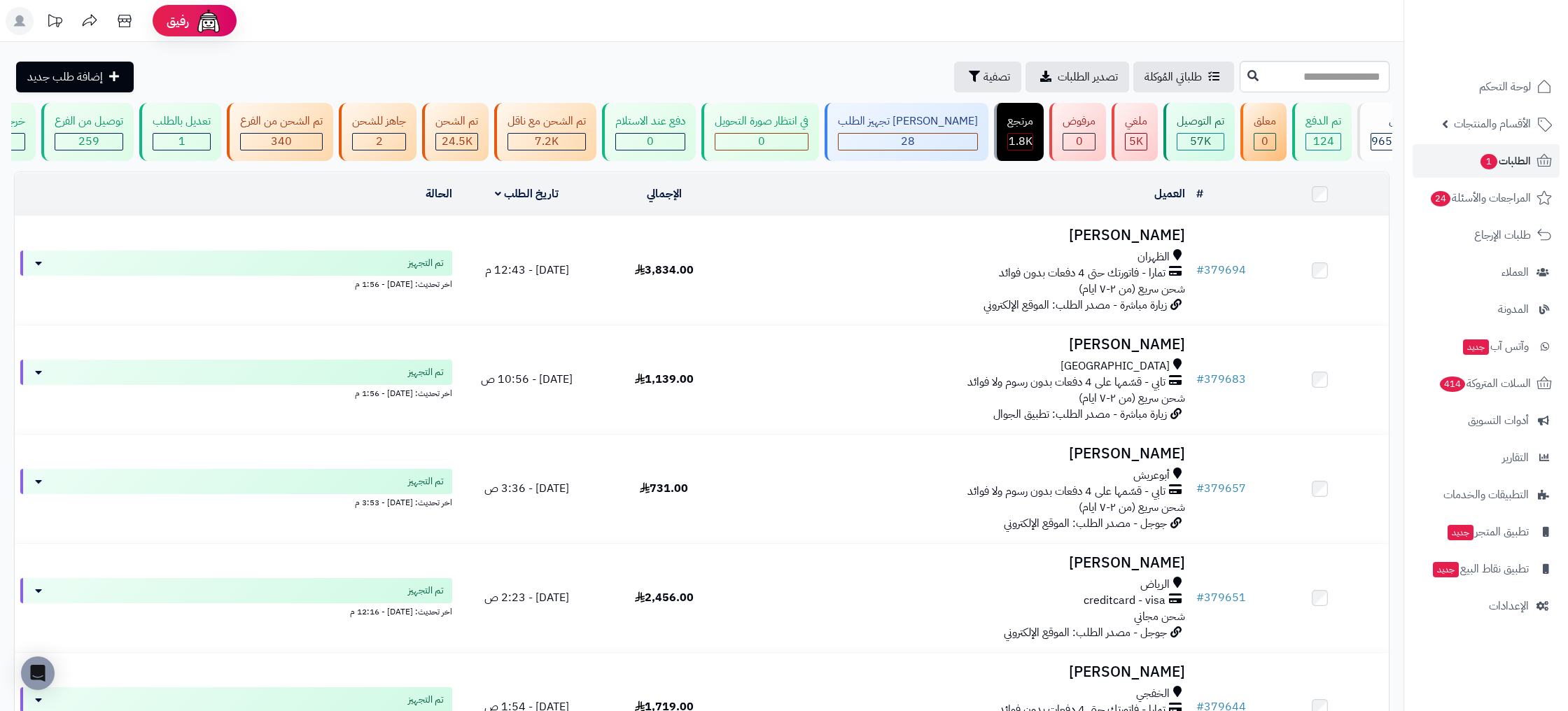
scroll to position [0, -177]
